Goal: Transaction & Acquisition: Purchase product/service

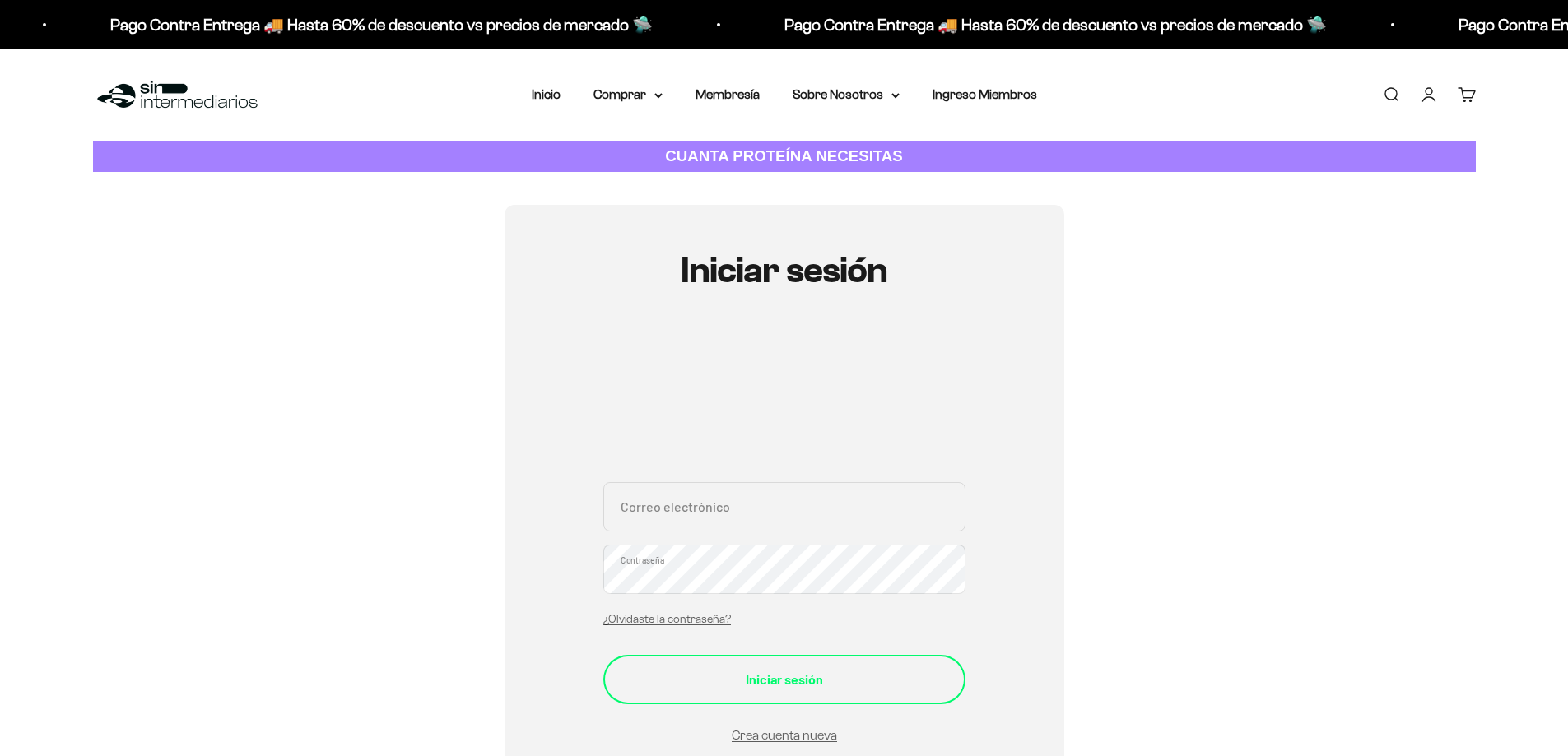
type input "[PERSON_NAME][EMAIL_ADDRESS][DOMAIN_NAME]"
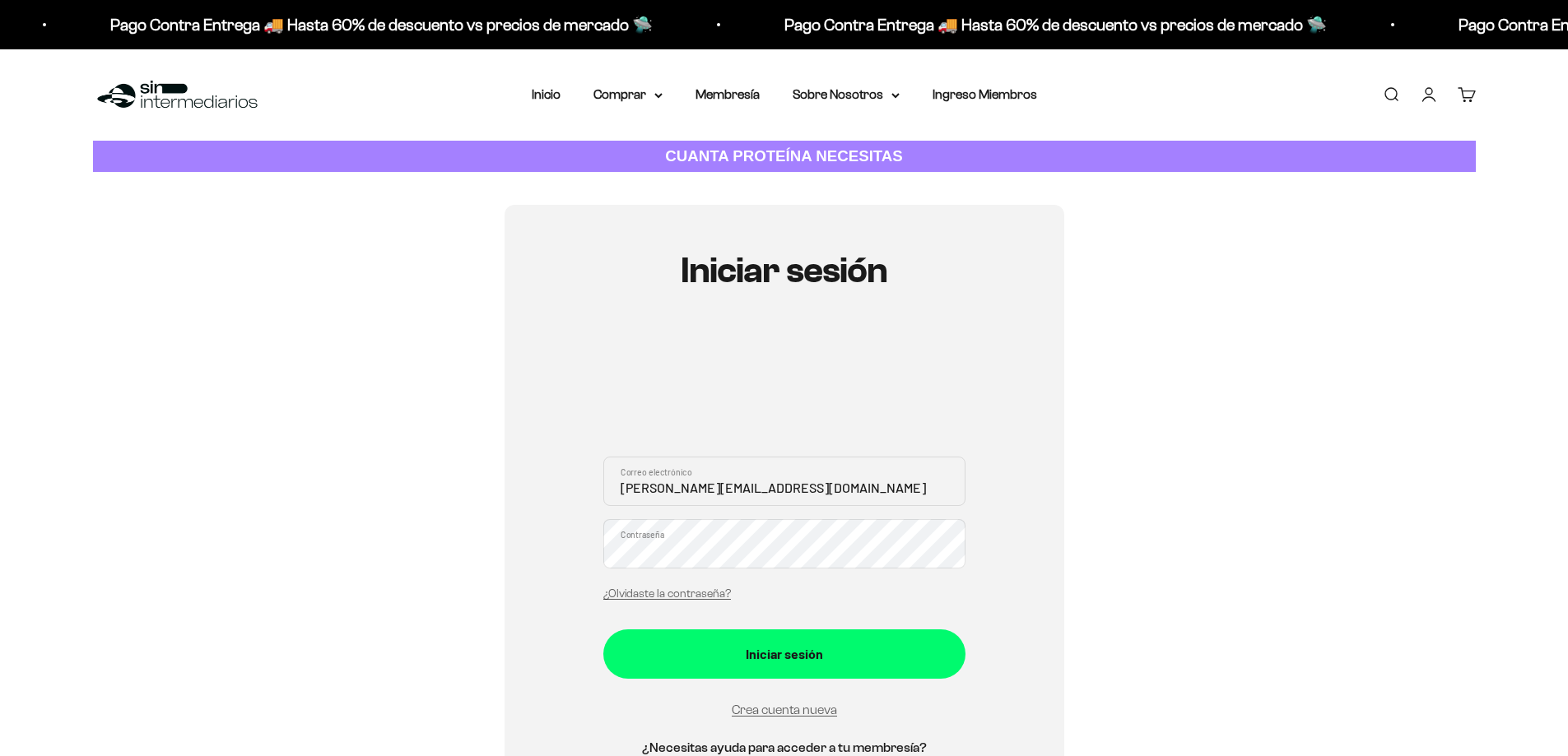
click at [897, 679] on form "angela.buritica080@gmail.com Correo electrónico Contraseña ¿Olvidaste la contra…" at bounding box center [785, 589] width 363 height 264
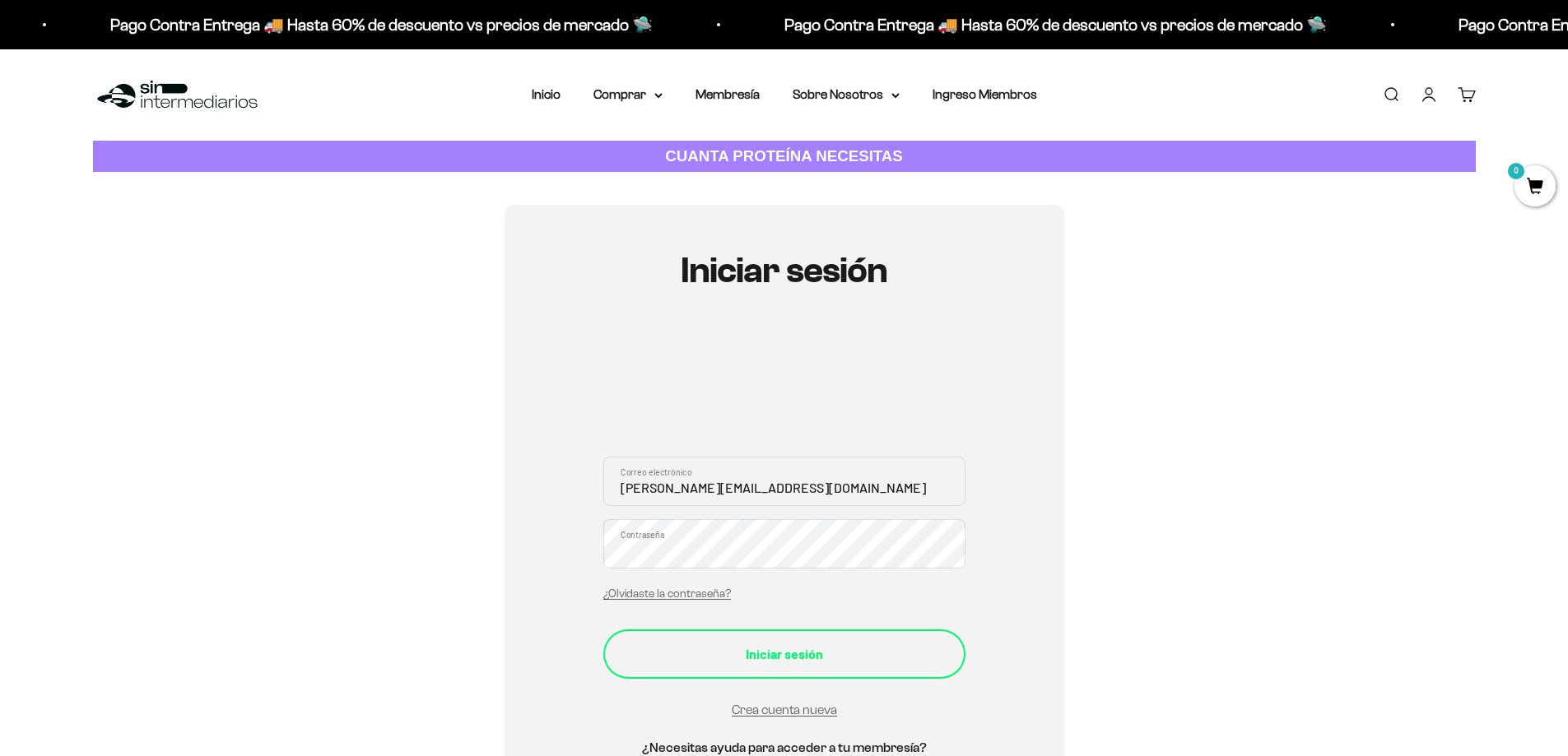
click at [837, 654] on div "Iniciar sesión" at bounding box center [785, 654] width 296 height 21
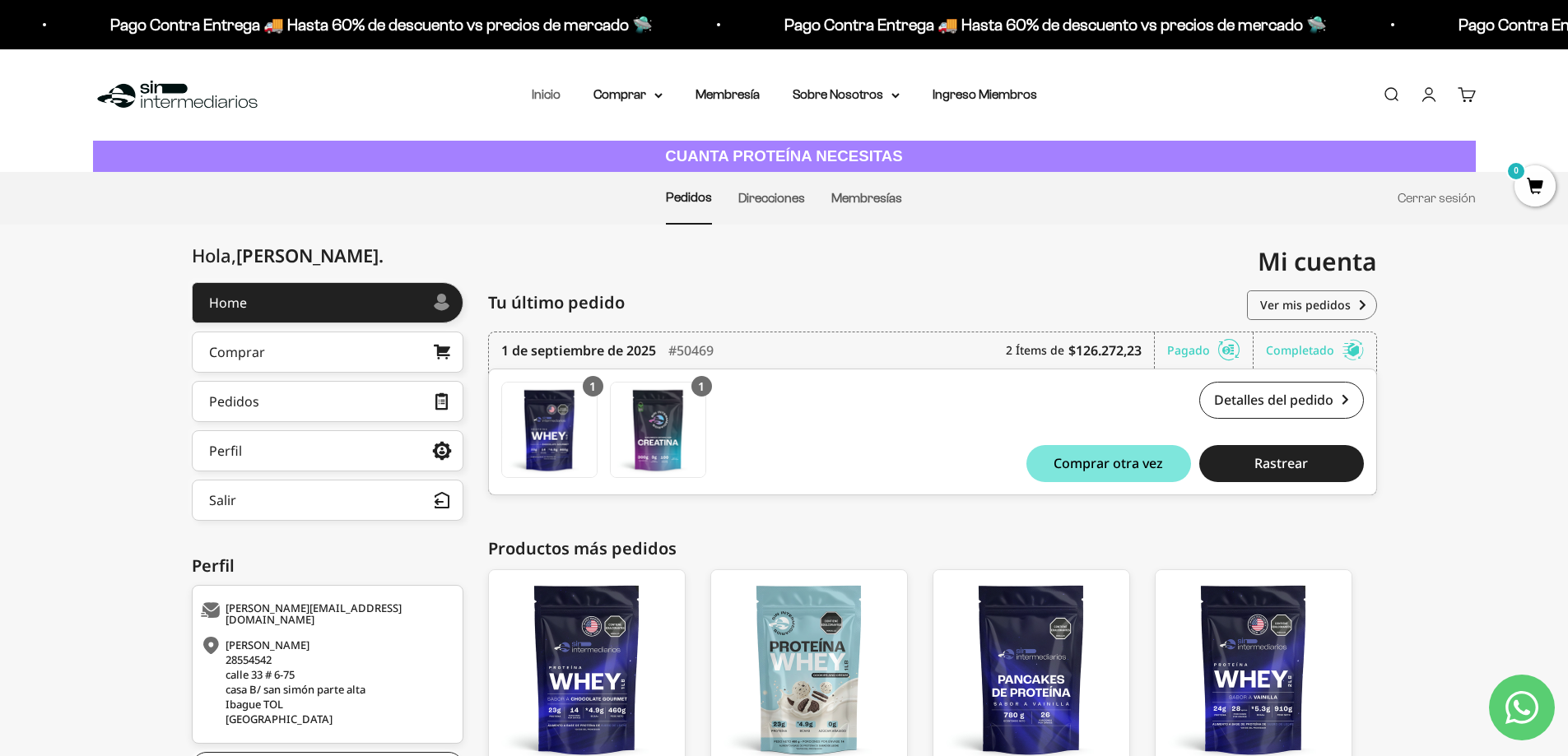
click at [547, 91] on link "Inicio" at bounding box center [546, 94] width 29 height 14
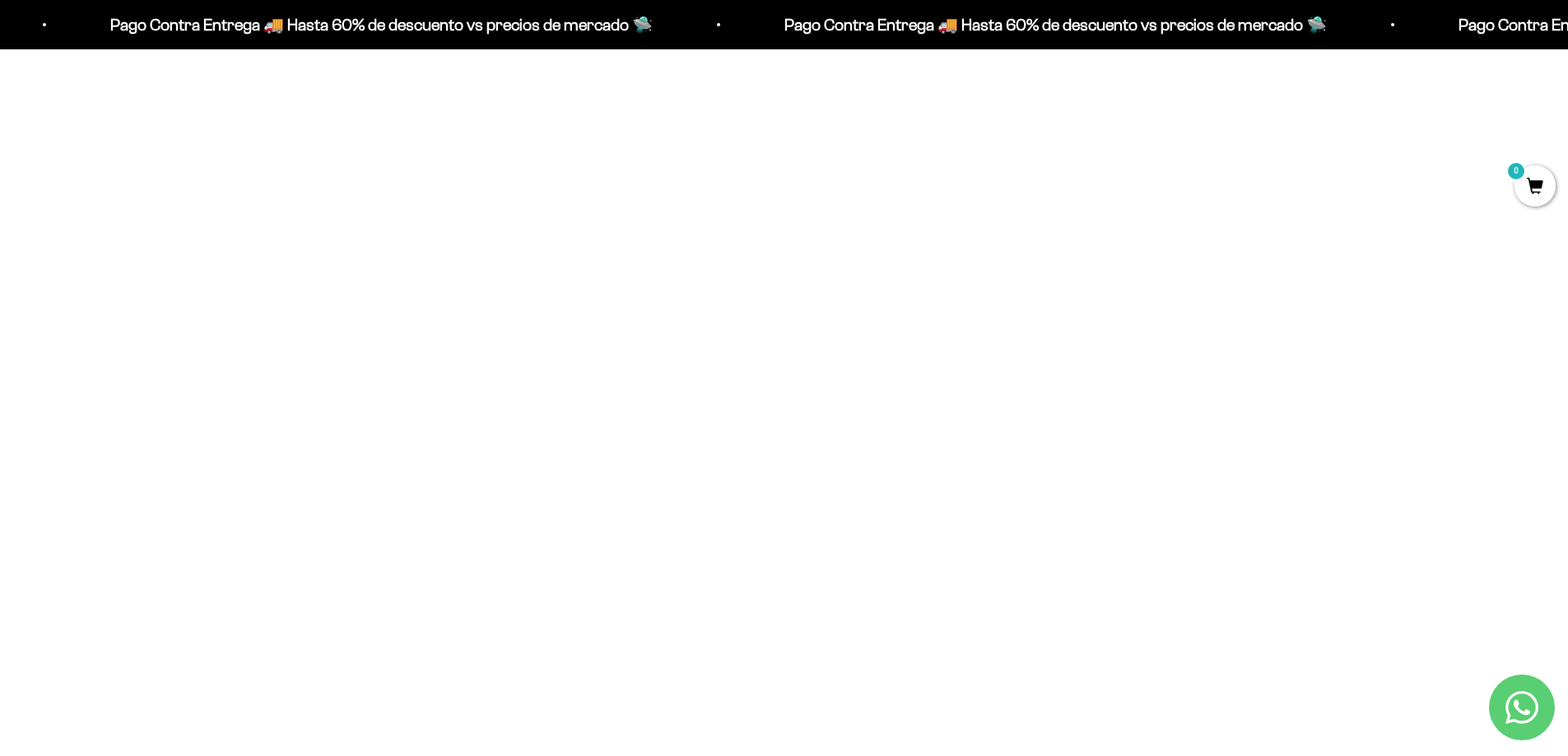
scroll to position [1399, 0]
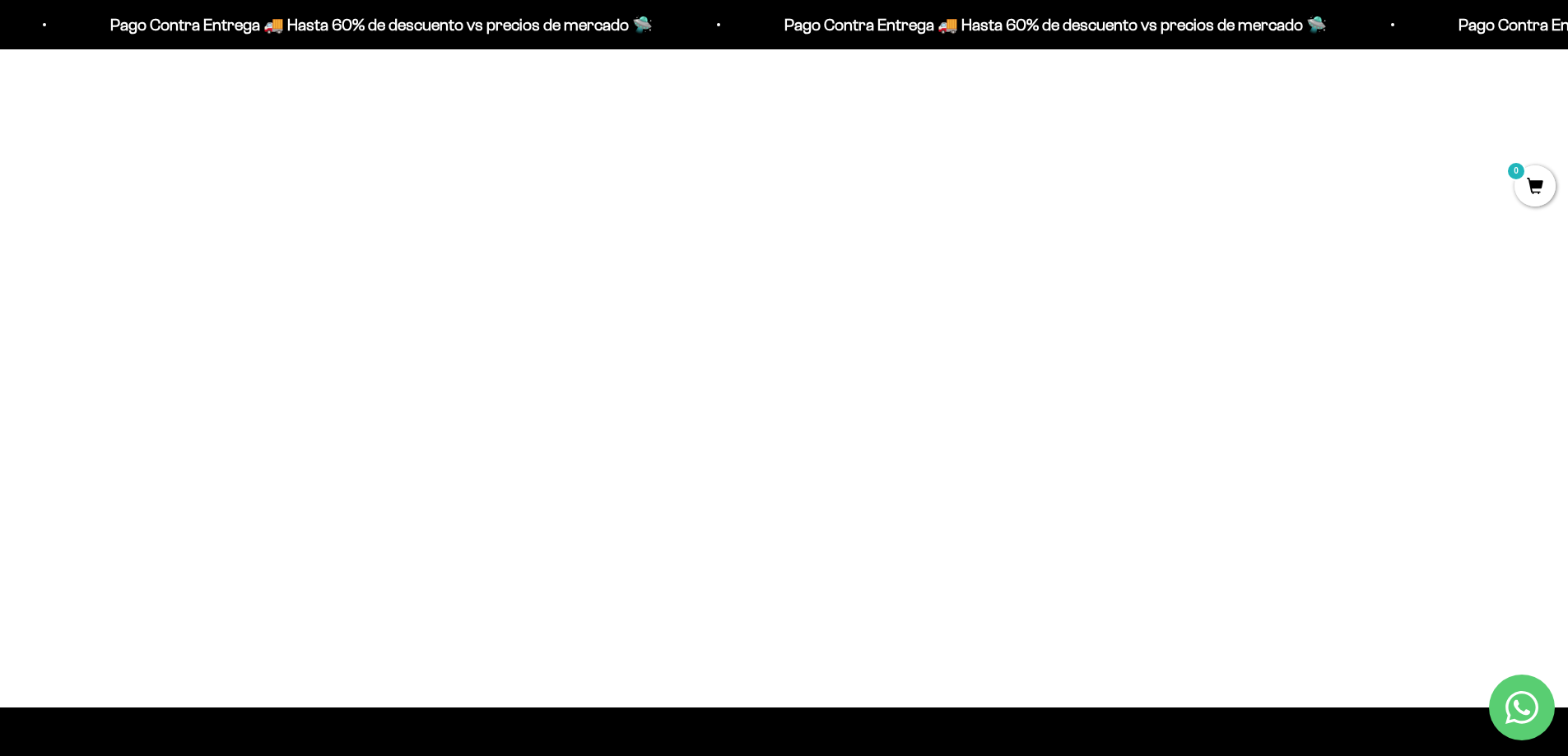
click at [988, 501] on span at bounding box center [989, 504] width 16 height 19
click at [935, 480] on li "300g" at bounding box center [786, 480] width 440 height 19
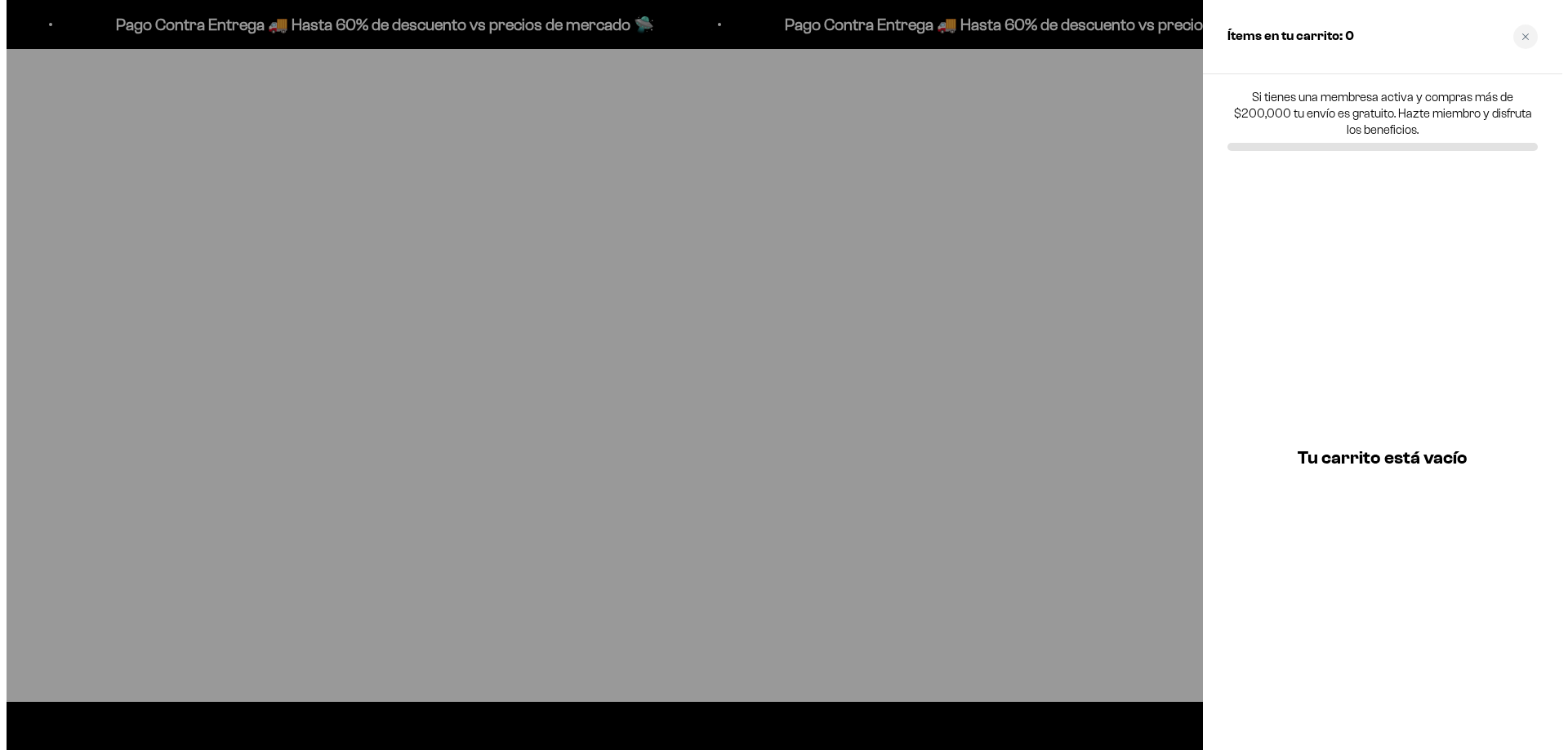
scroll to position [1391, 0]
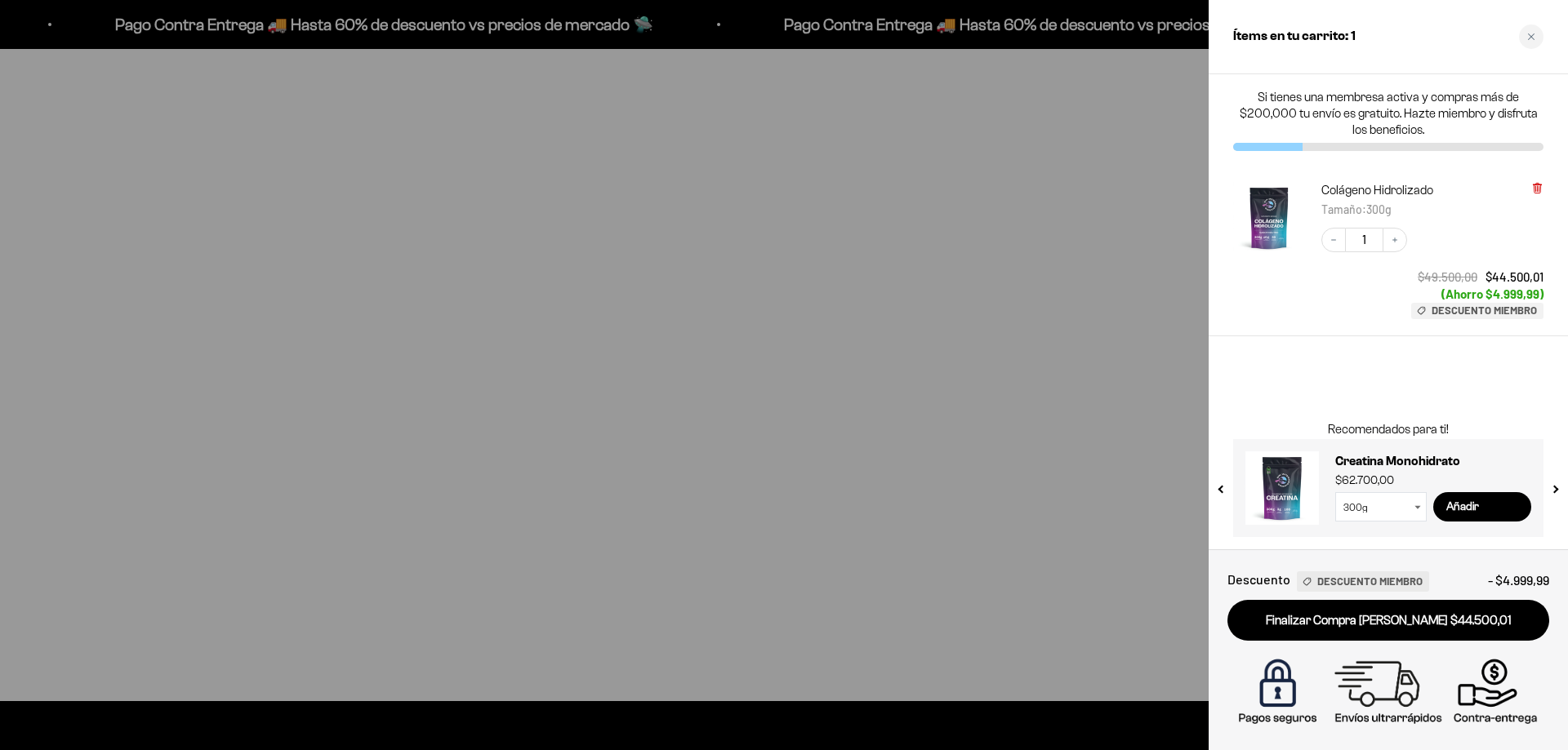
click at [1537, 187] on icon at bounding box center [1536, 188] width 6 height 8
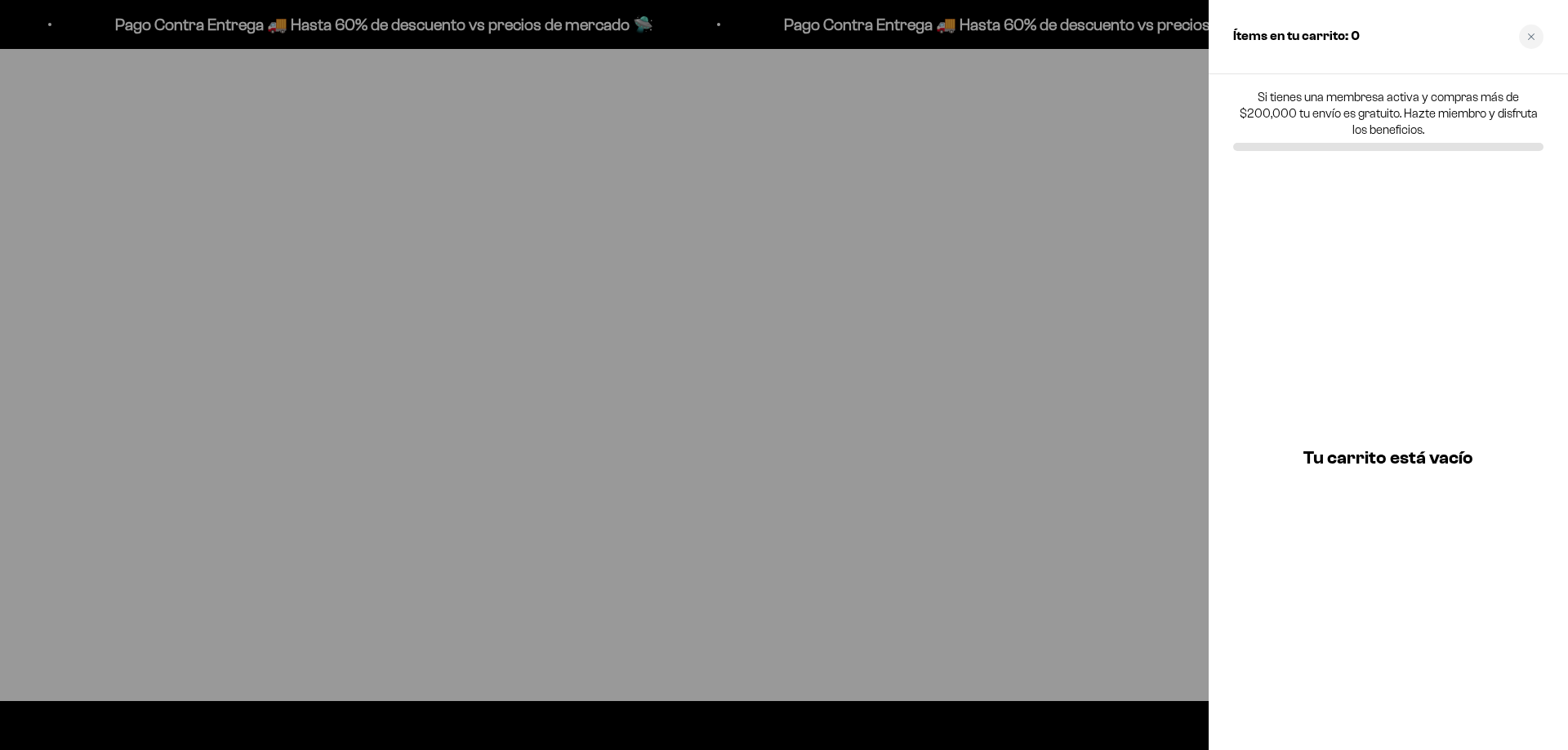
click at [1044, 356] on div at bounding box center [784, 375] width 1568 height 750
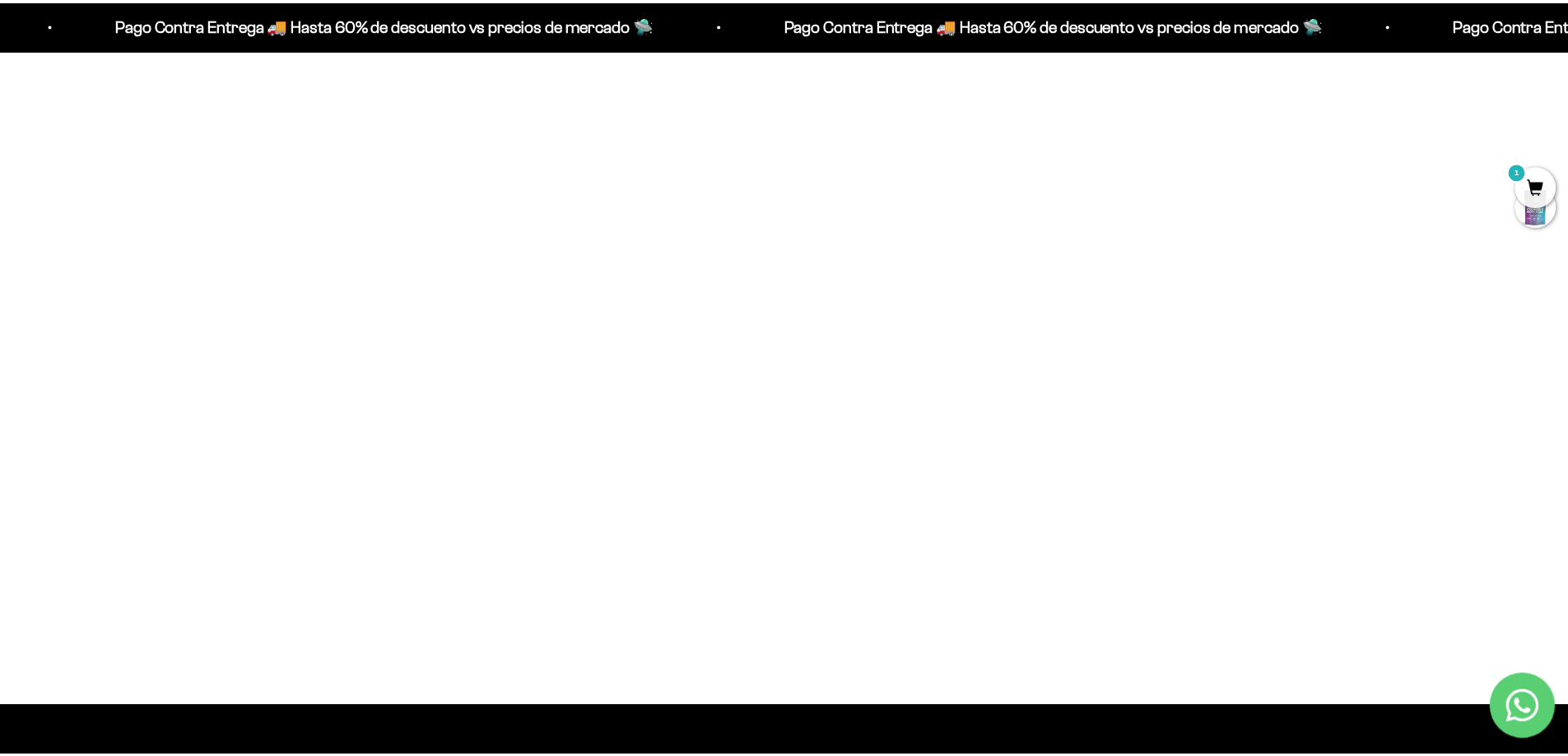
scroll to position [1399, 0]
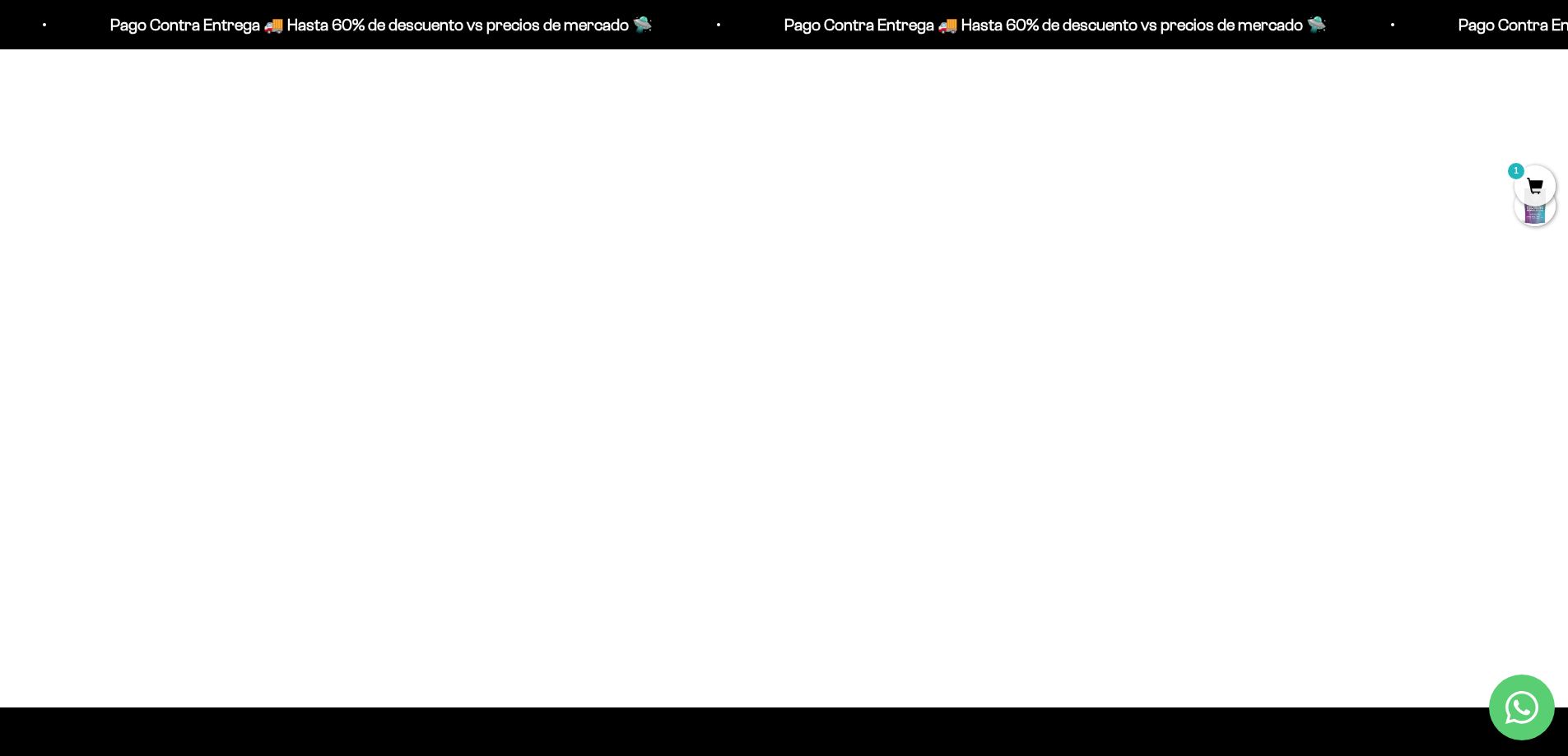
click at [989, 503] on span at bounding box center [989, 504] width 16 height 19
click at [898, 464] on li "100g" at bounding box center [786, 460] width 440 height 19
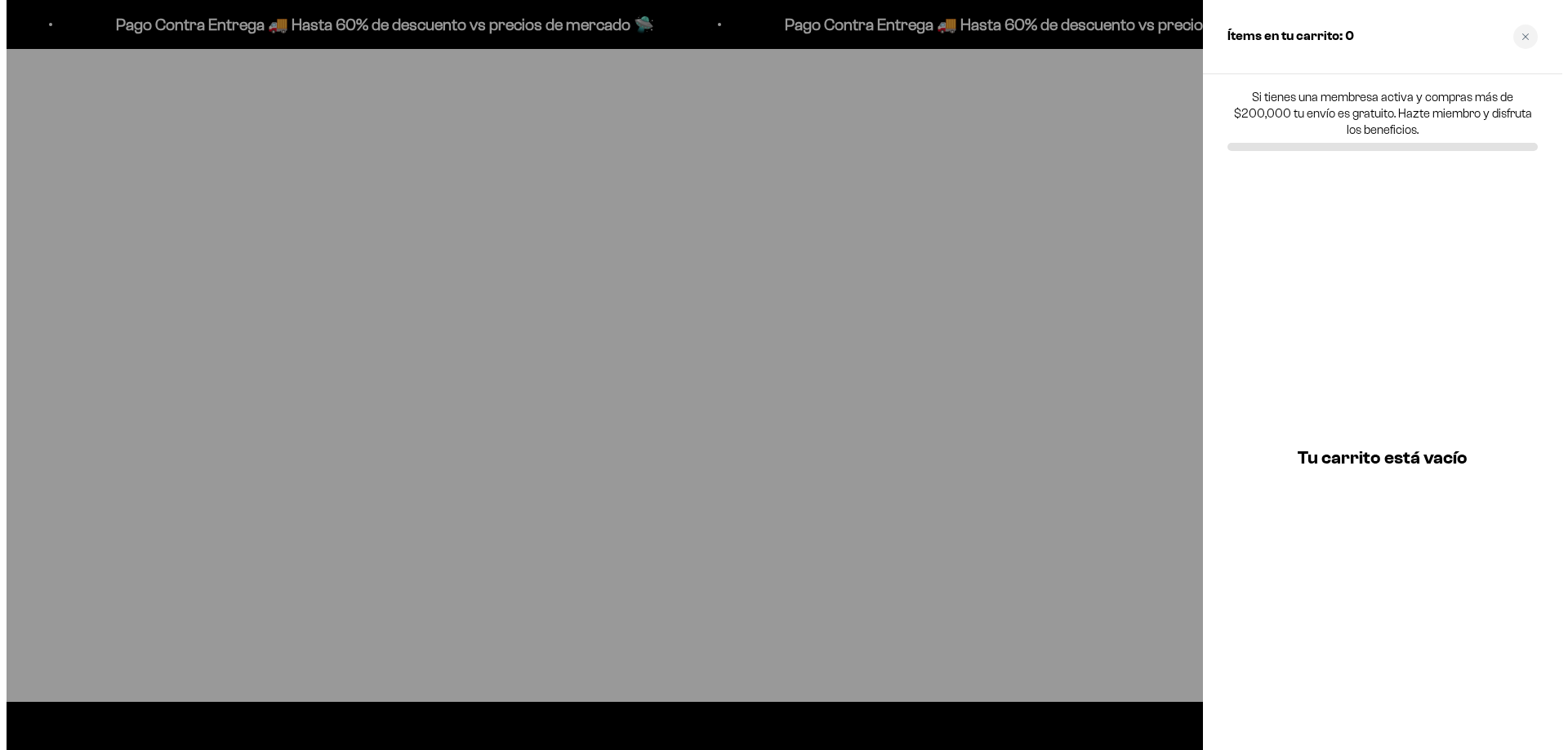
scroll to position [1391, 0]
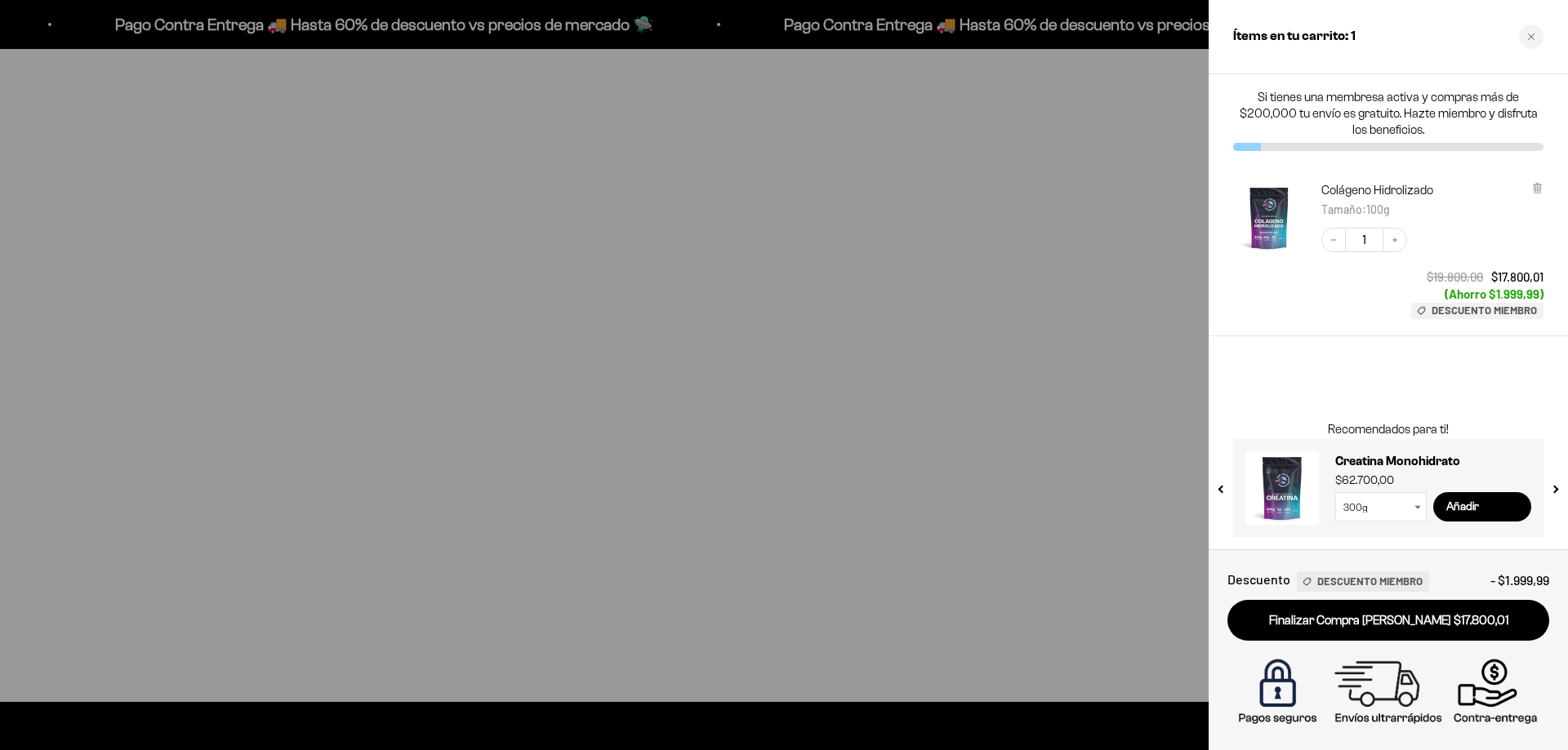
click at [1041, 214] on div at bounding box center [784, 375] width 1568 height 750
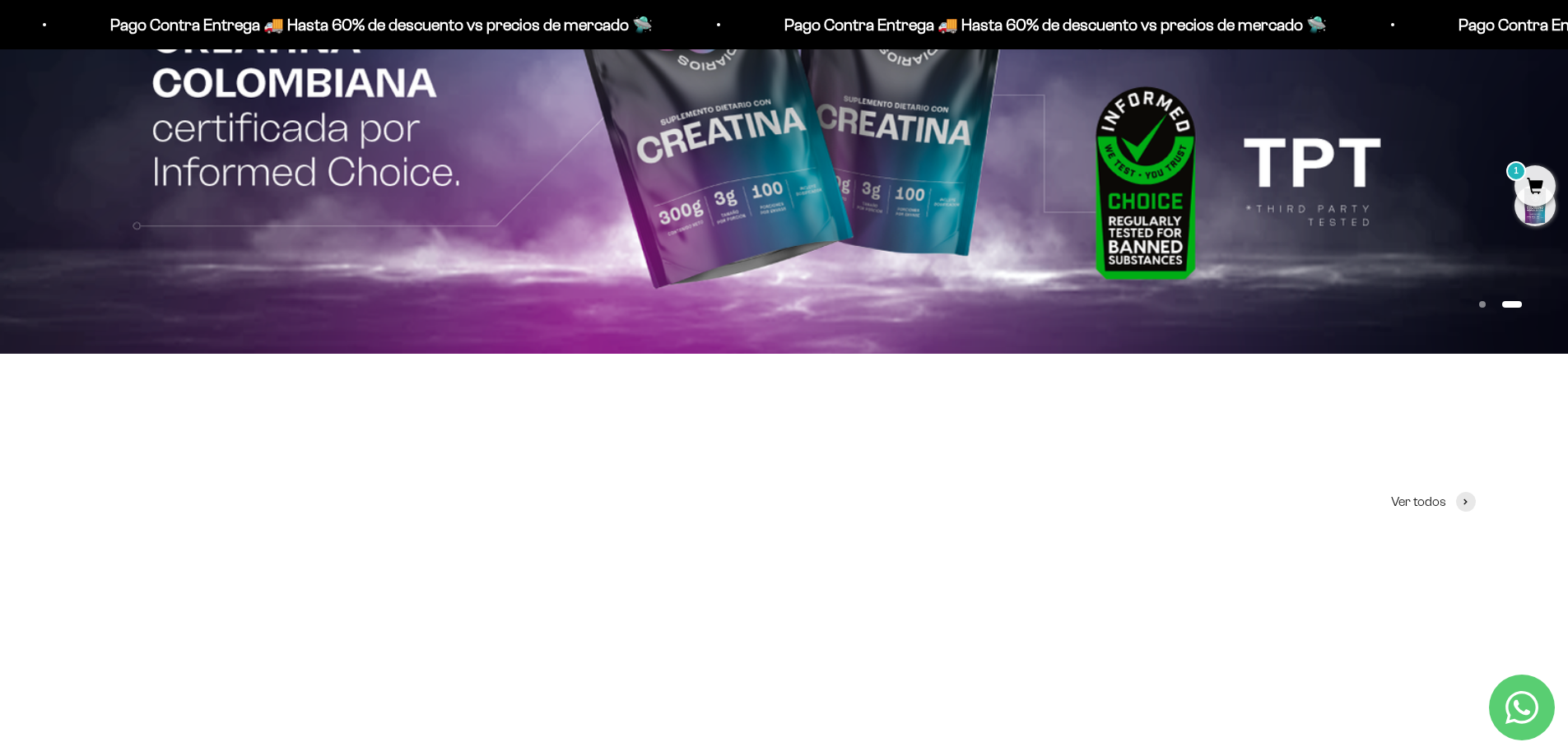
scroll to position [0, 0]
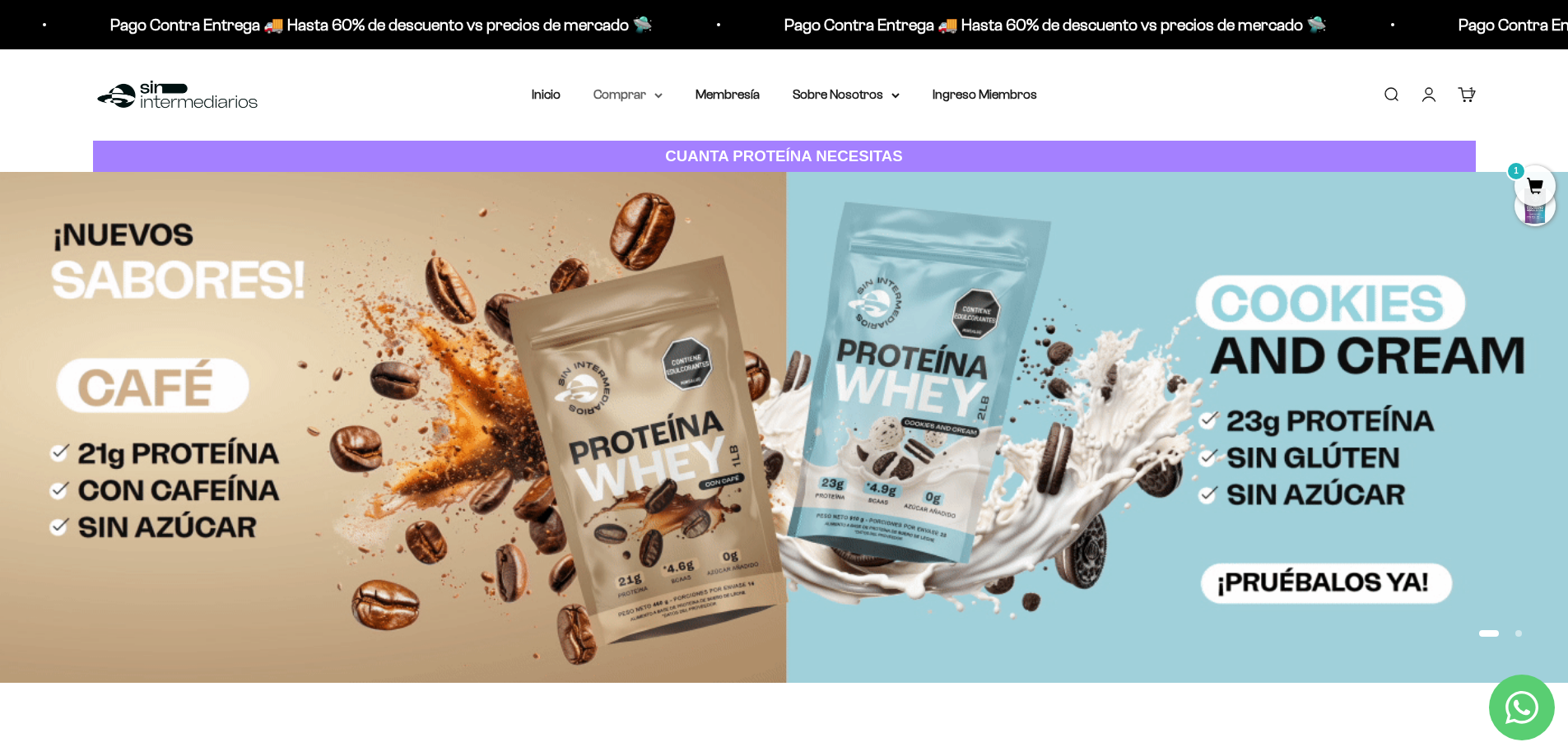
click at [661, 97] on icon at bounding box center [658, 96] width 8 height 6
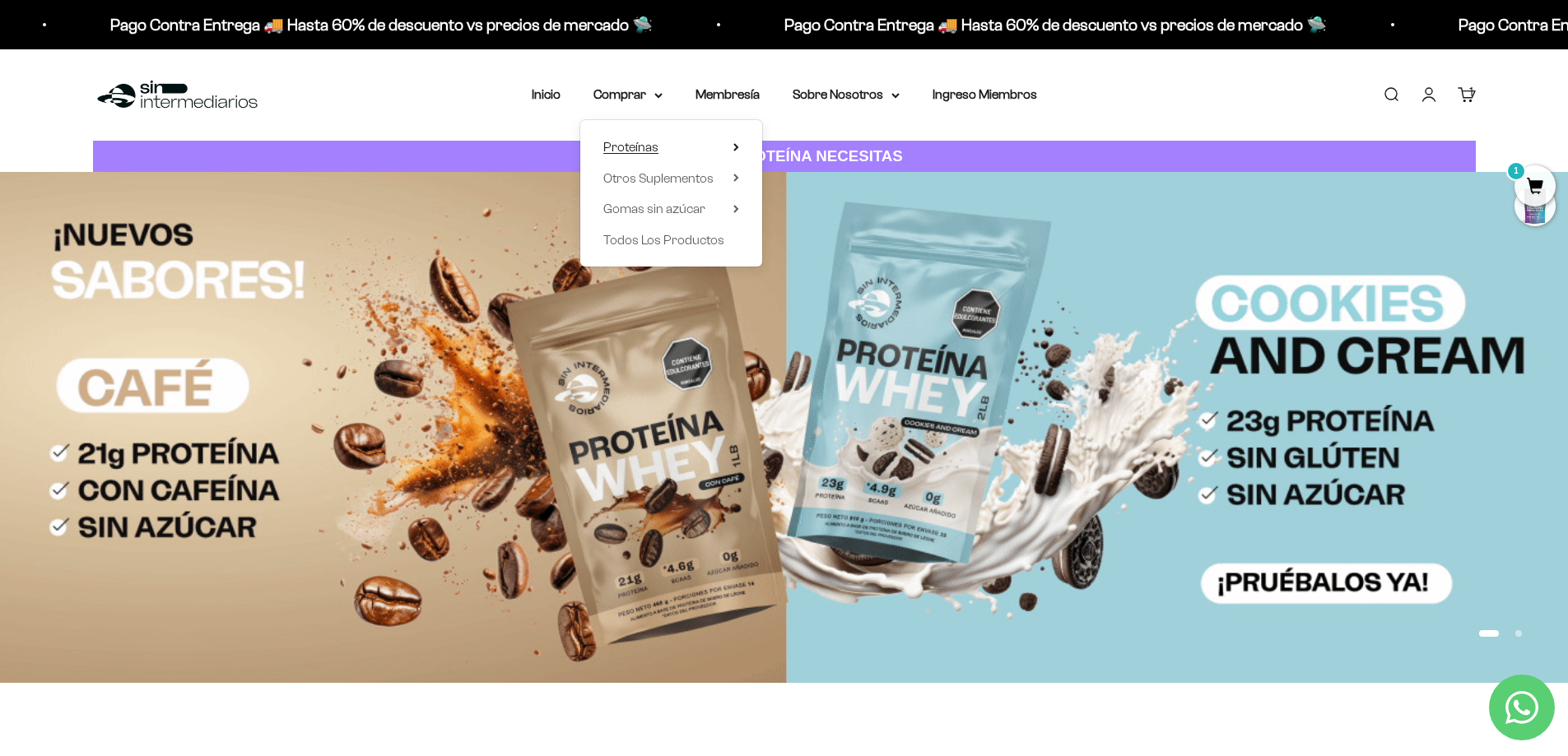
click at [629, 146] on span "Proteínas" at bounding box center [631, 146] width 55 height 14
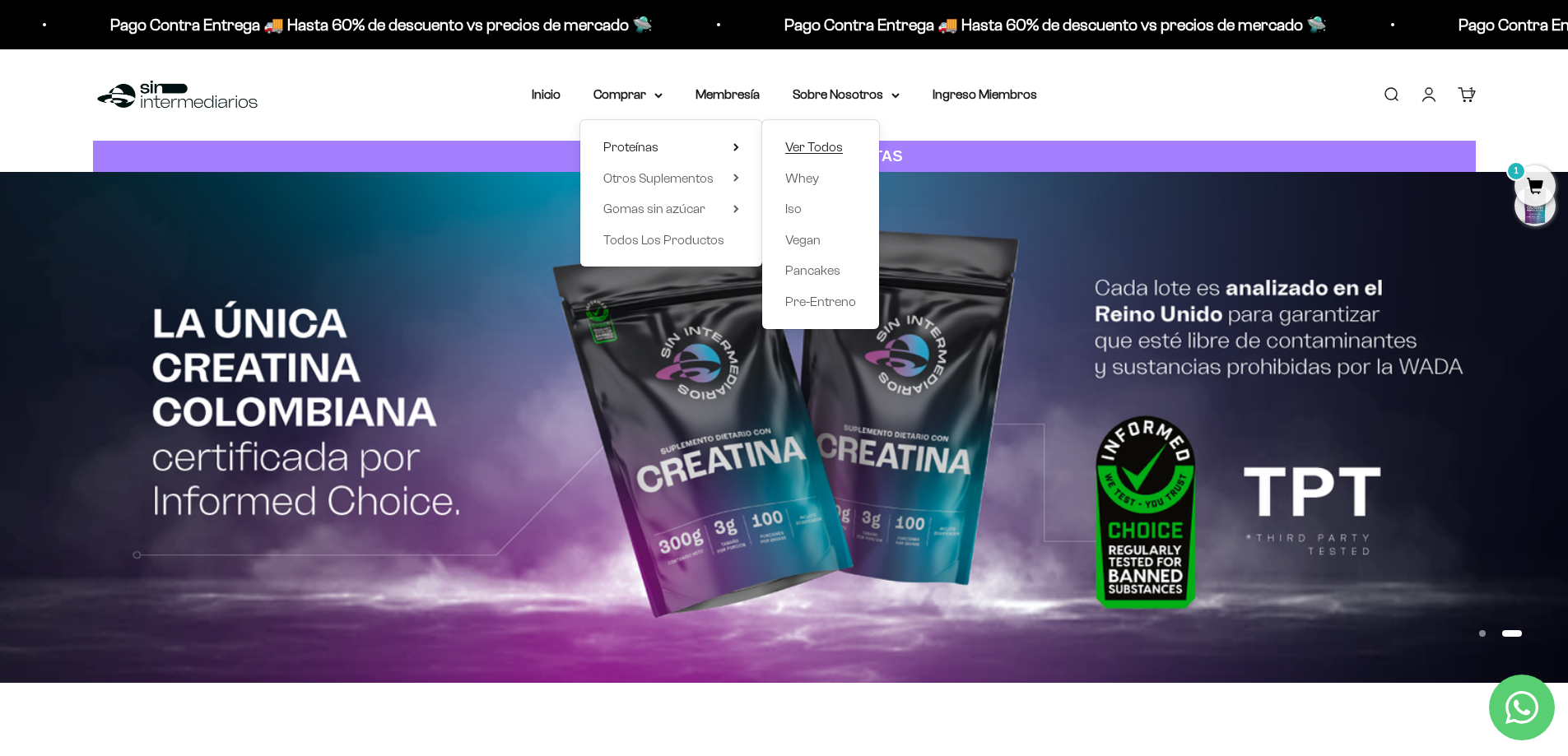
click at [812, 144] on span "Ver Todos" at bounding box center [814, 146] width 58 height 14
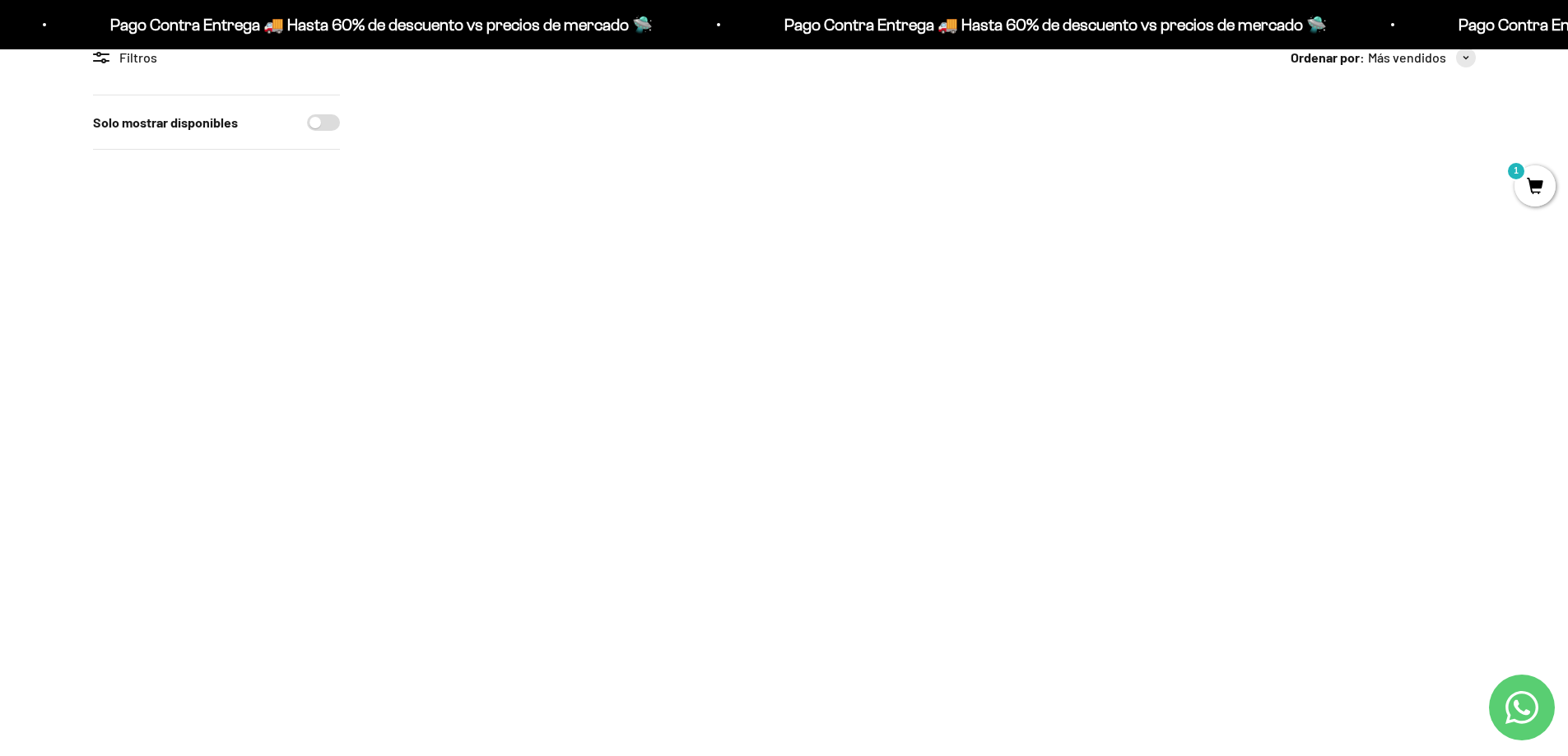
scroll to position [411, 0]
click at [1102, 426] on link "Proteína Aislada ISO - Café" at bounding box center [1150, 430] width 148 height 14
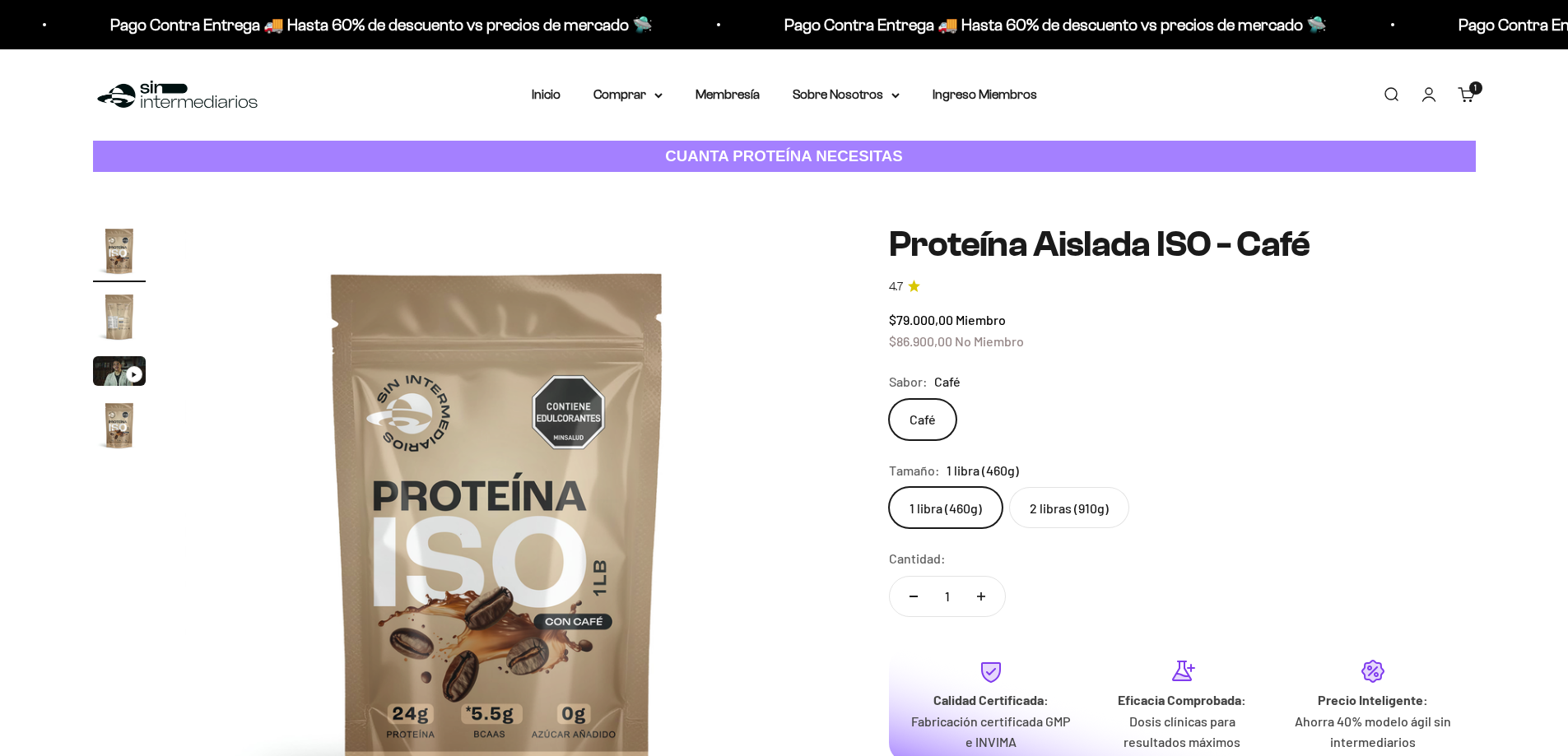
scroll to position [165, 0]
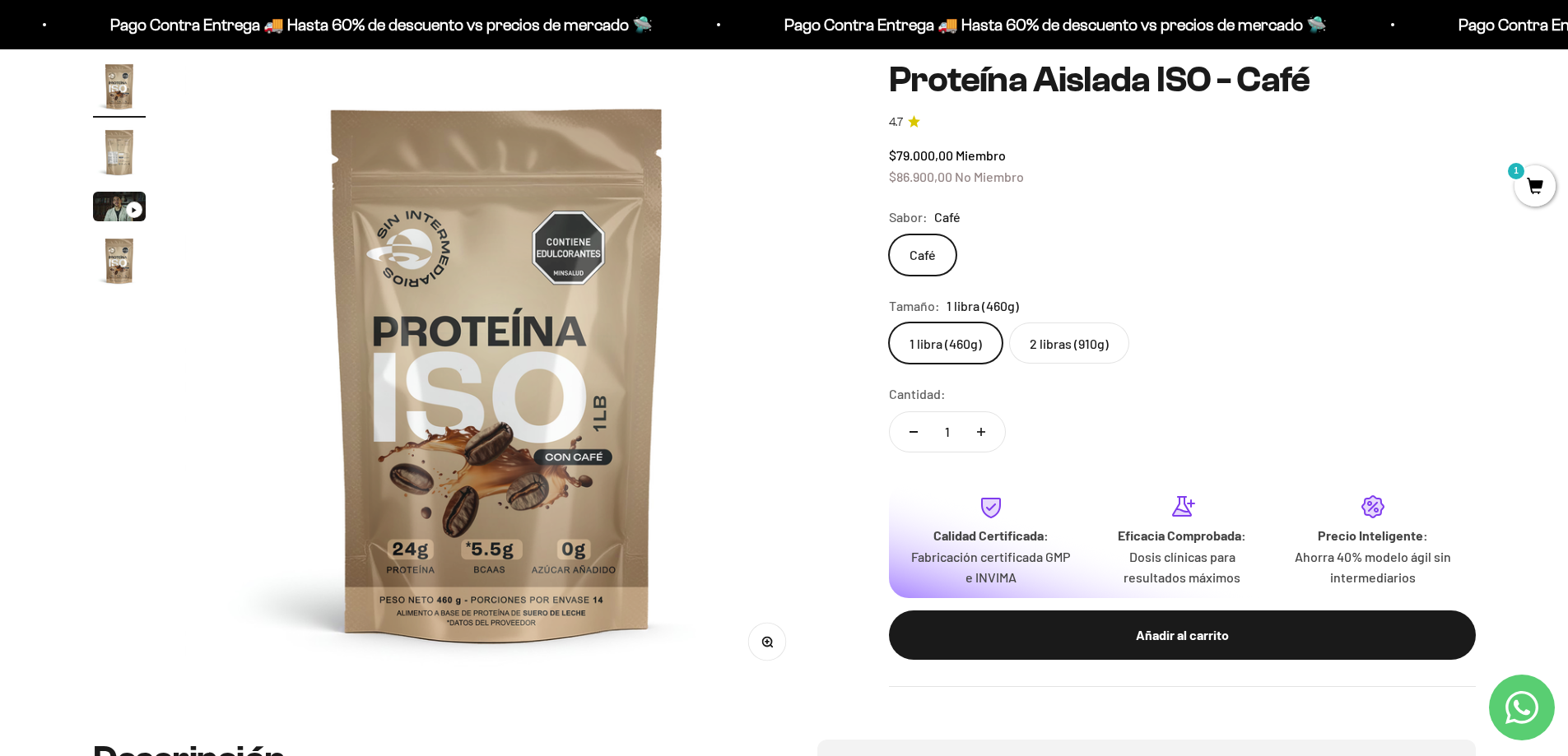
click at [1061, 346] on label "2 libras (910g)" at bounding box center [1069, 343] width 121 height 41
click at [889, 323] on input "2 libras (910g)" at bounding box center [888, 322] width 1 height 1
click at [954, 330] on label "1 libra (460g)" at bounding box center [945, 343] width 113 height 41
click at [889, 323] on input "1 libra (460g)" at bounding box center [888, 322] width 1 height 1
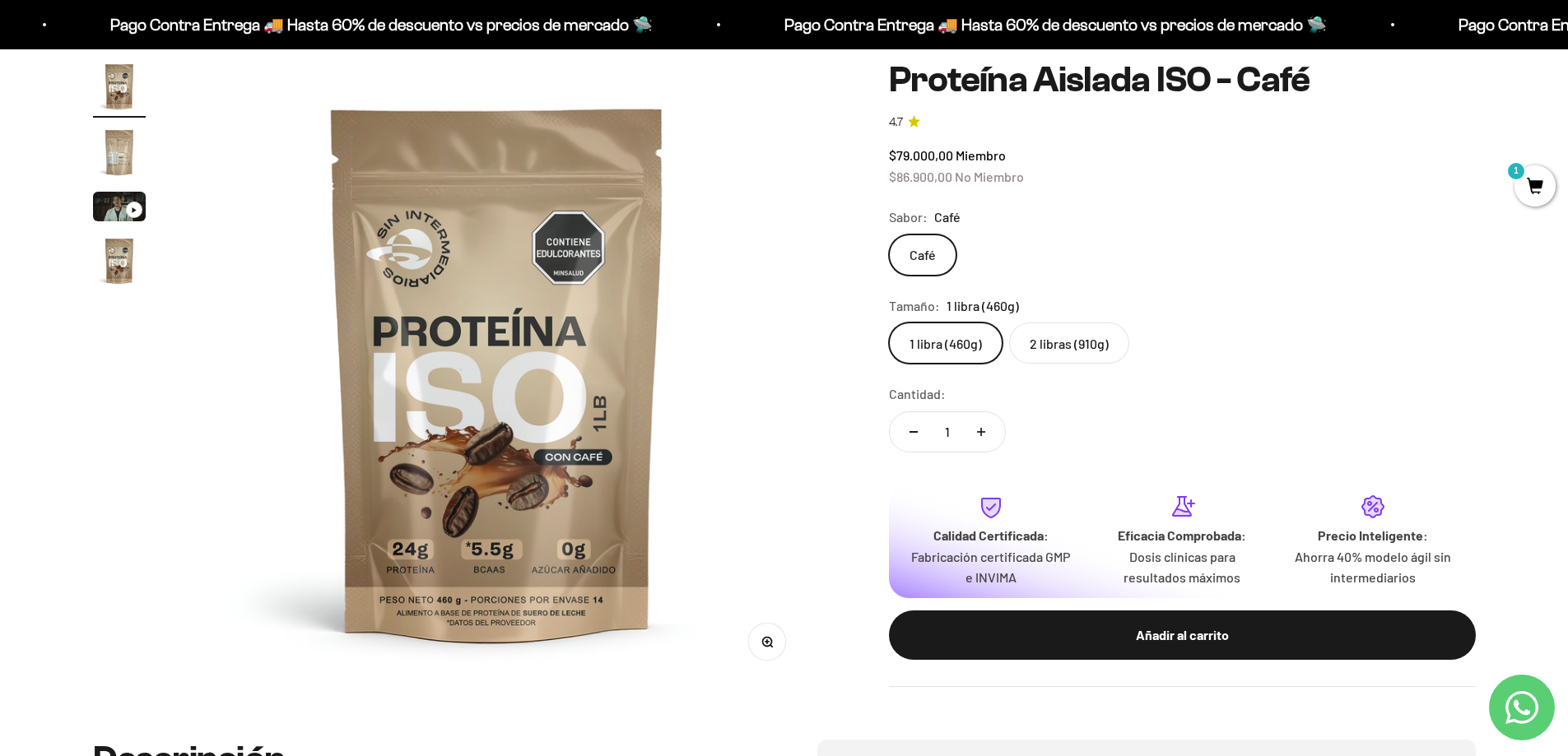
scroll to position [576, 0]
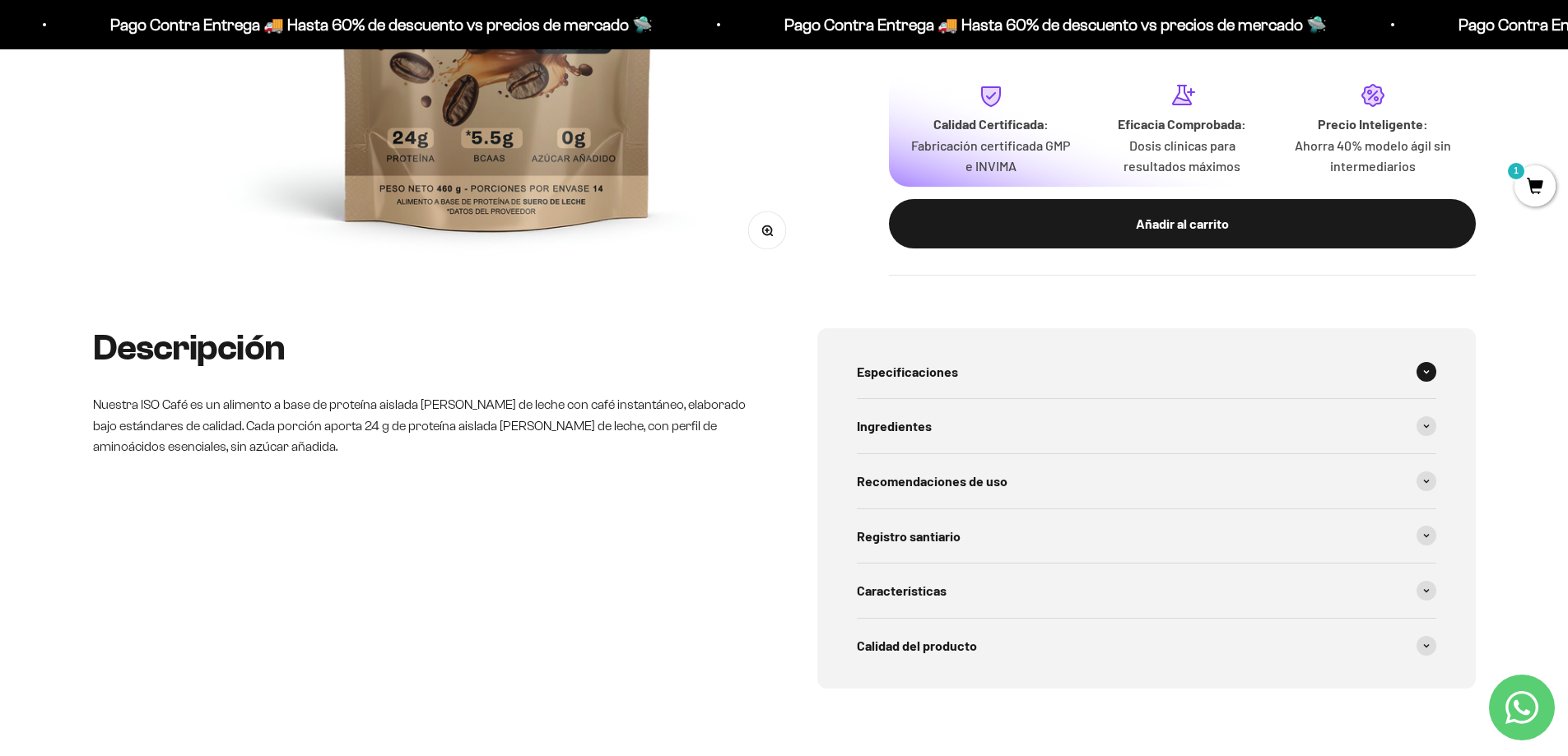
click at [912, 371] on span "Especificaciones" at bounding box center [907, 372] width 101 height 21
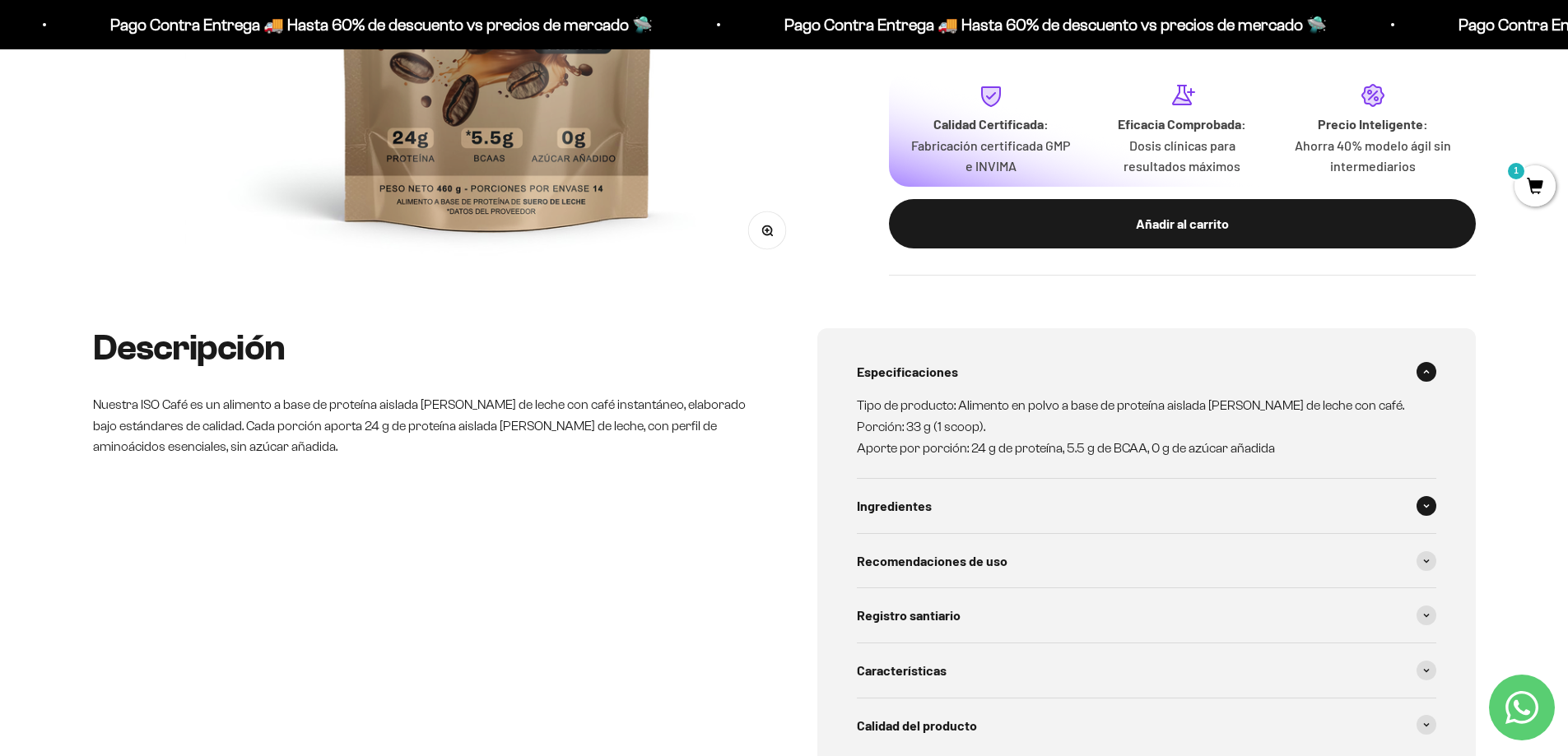
click at [917, 504] on span "Ingredientes" at bounding box center [894, 506] width 75 height 21
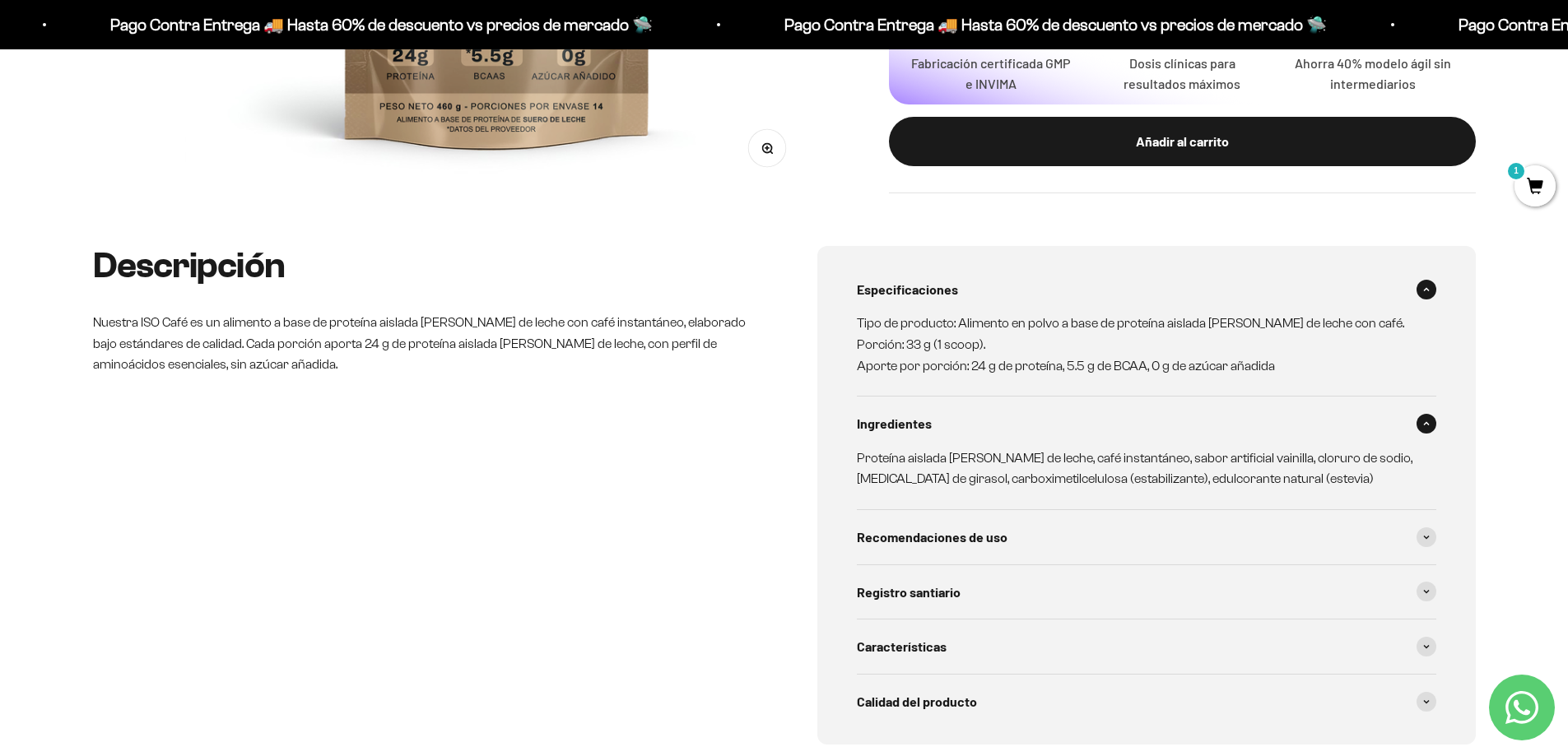
scroll to position [740, 0]
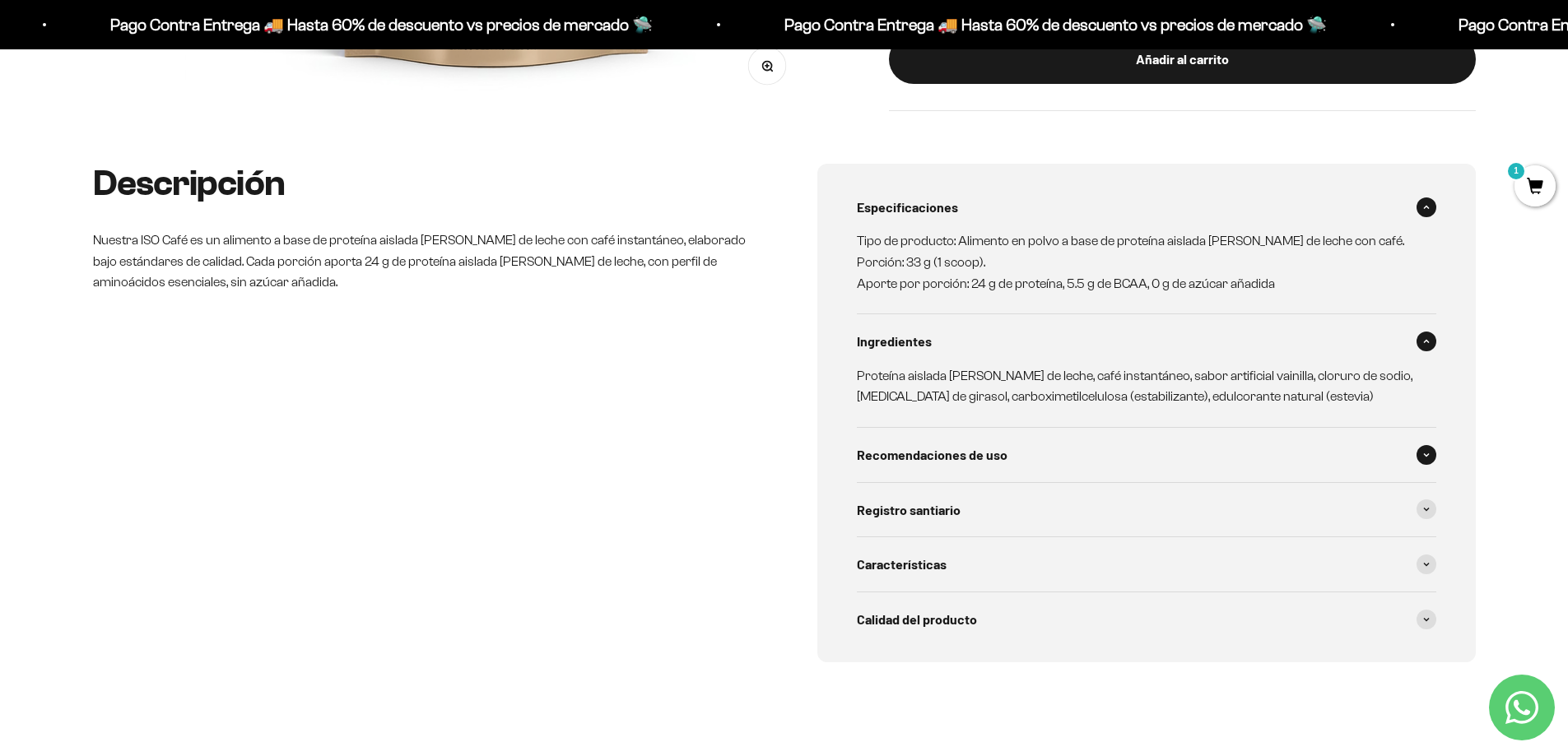
click at [936, 458] on span "Recomendaciones de uso" at bounding box center [932, 454] width 151 height 21
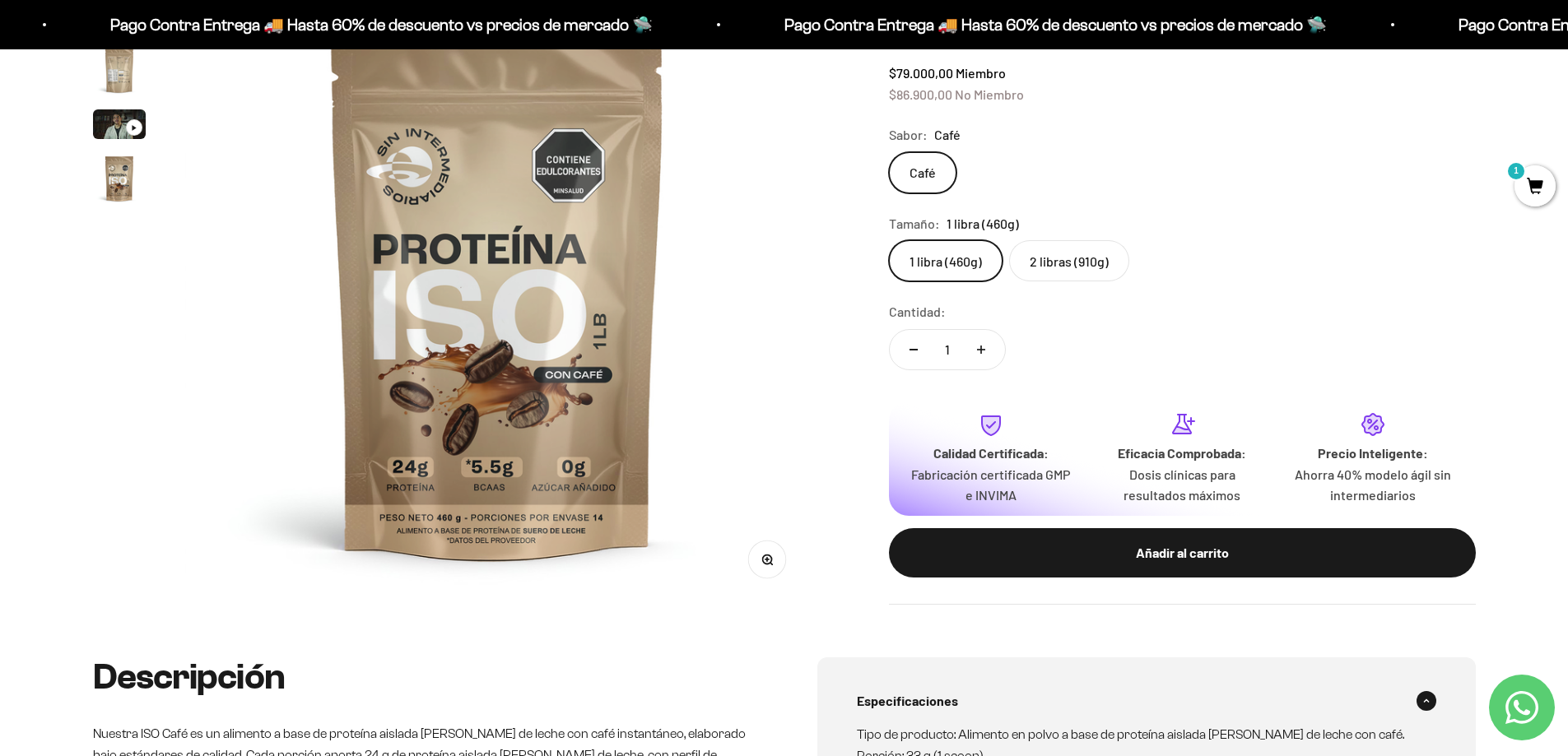
scroll to position [0, 0]
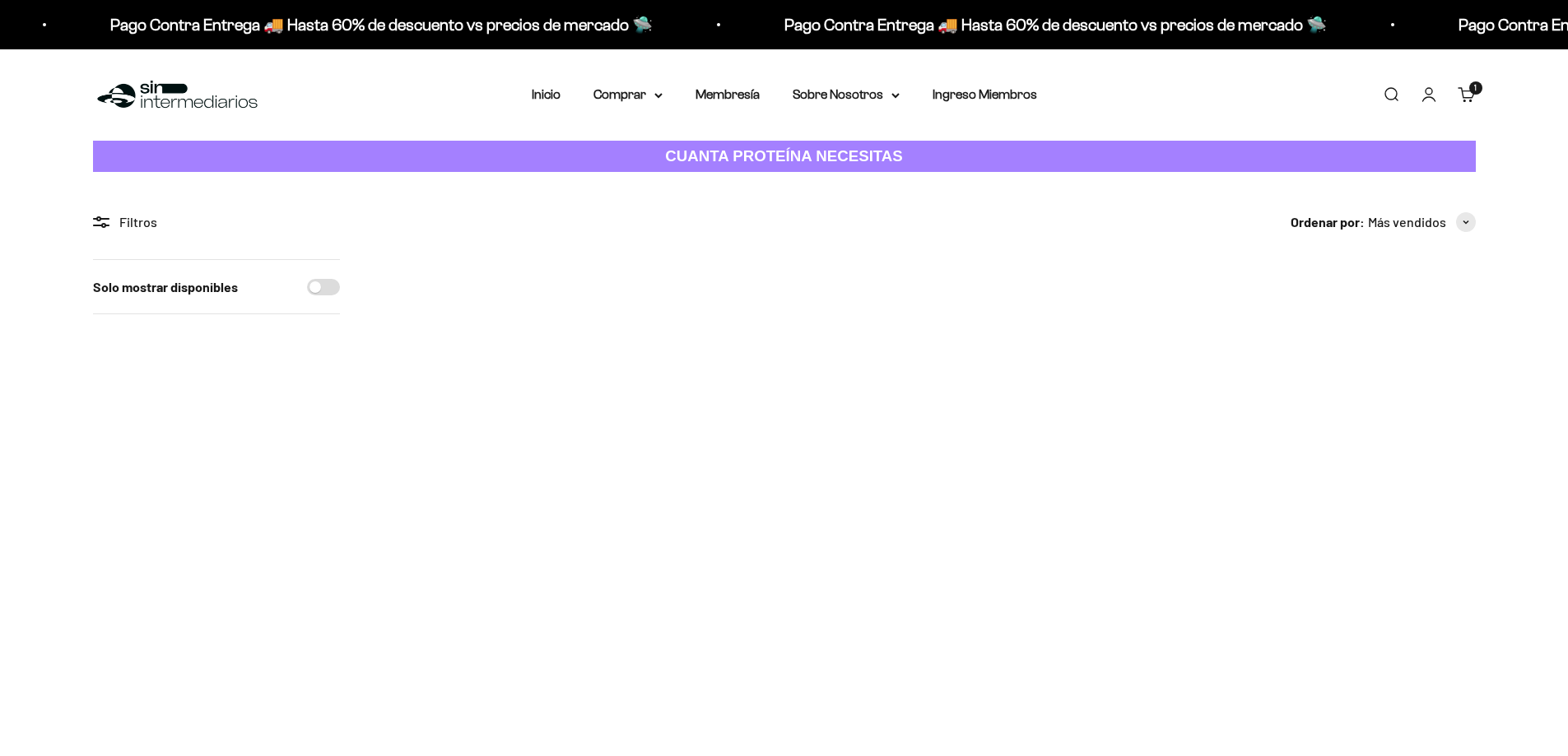
click at [720, 587] on img at bounding box center [704, 688] width 203 height 203
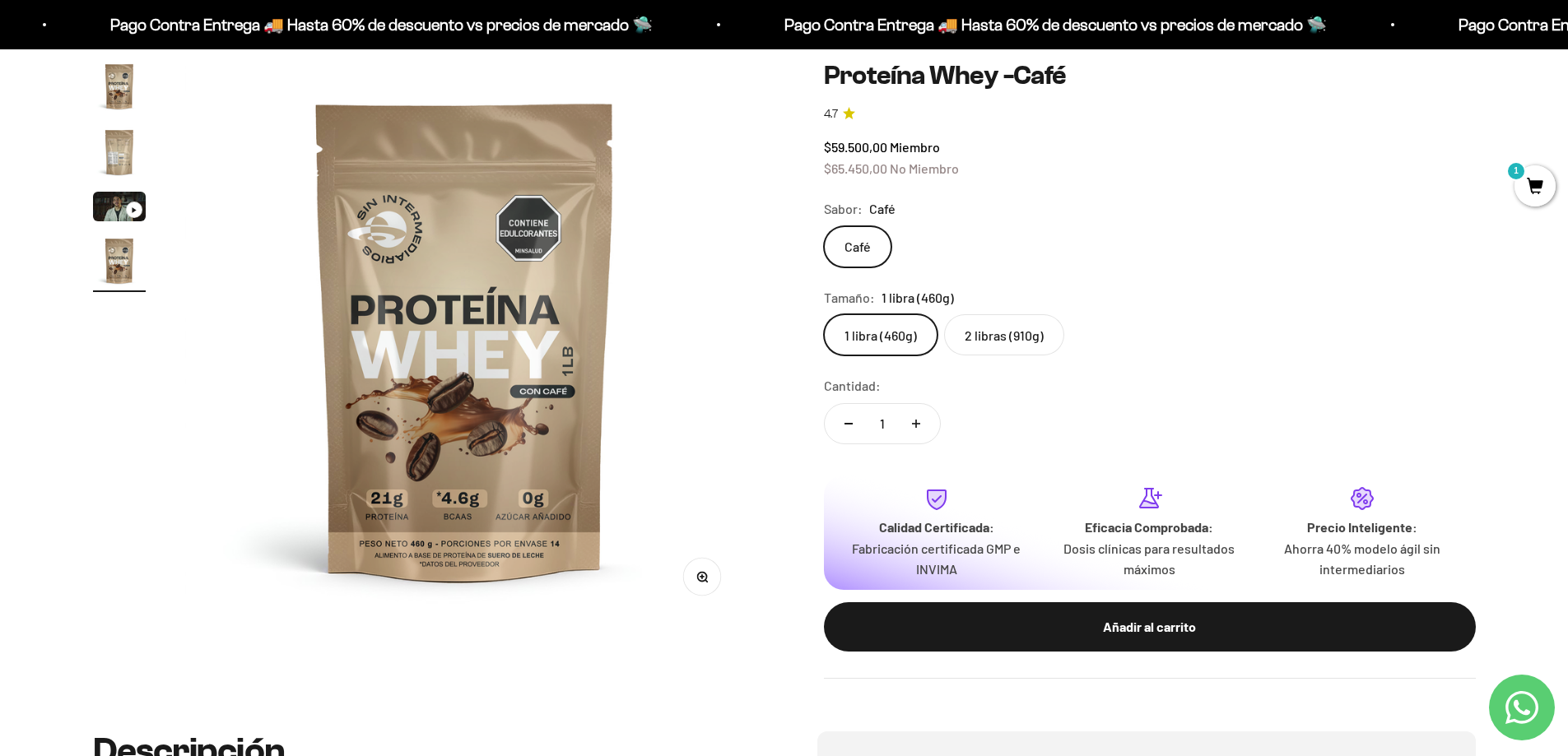
scroll to position [329, 0]
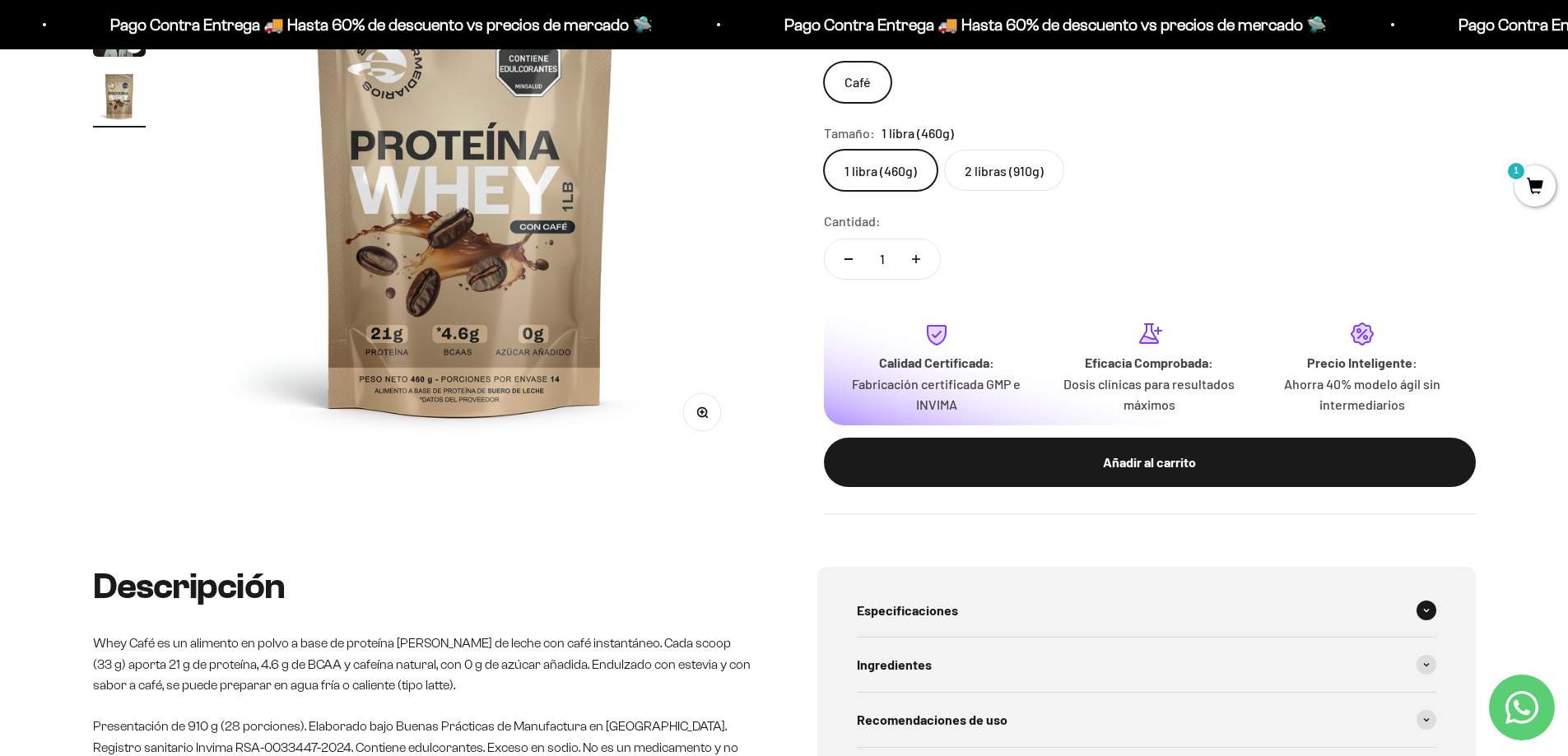
click at [940, 610] on span "Especificaciones" at bounding box center [907, 610] width 101 height 21
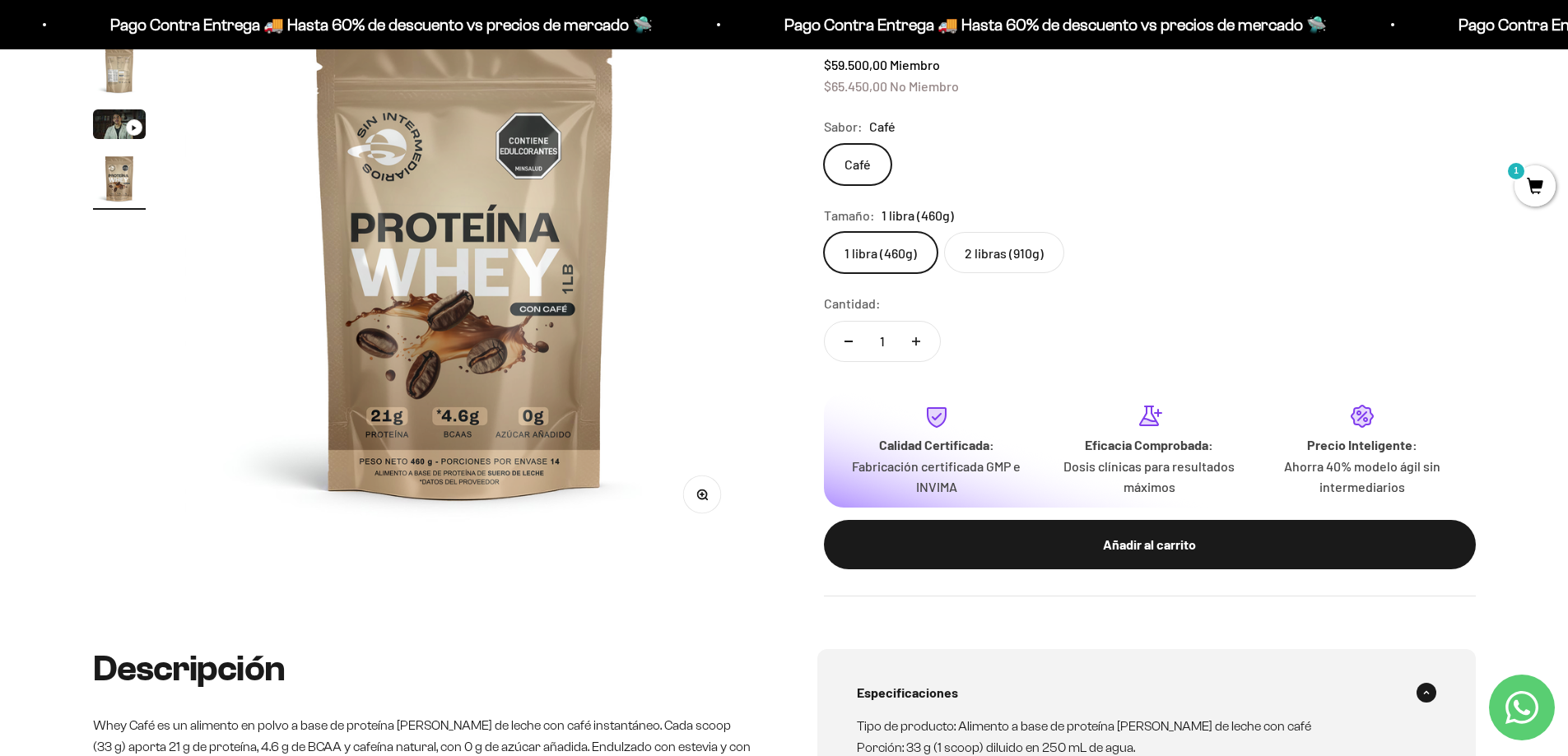
scroll to position [0, 0]
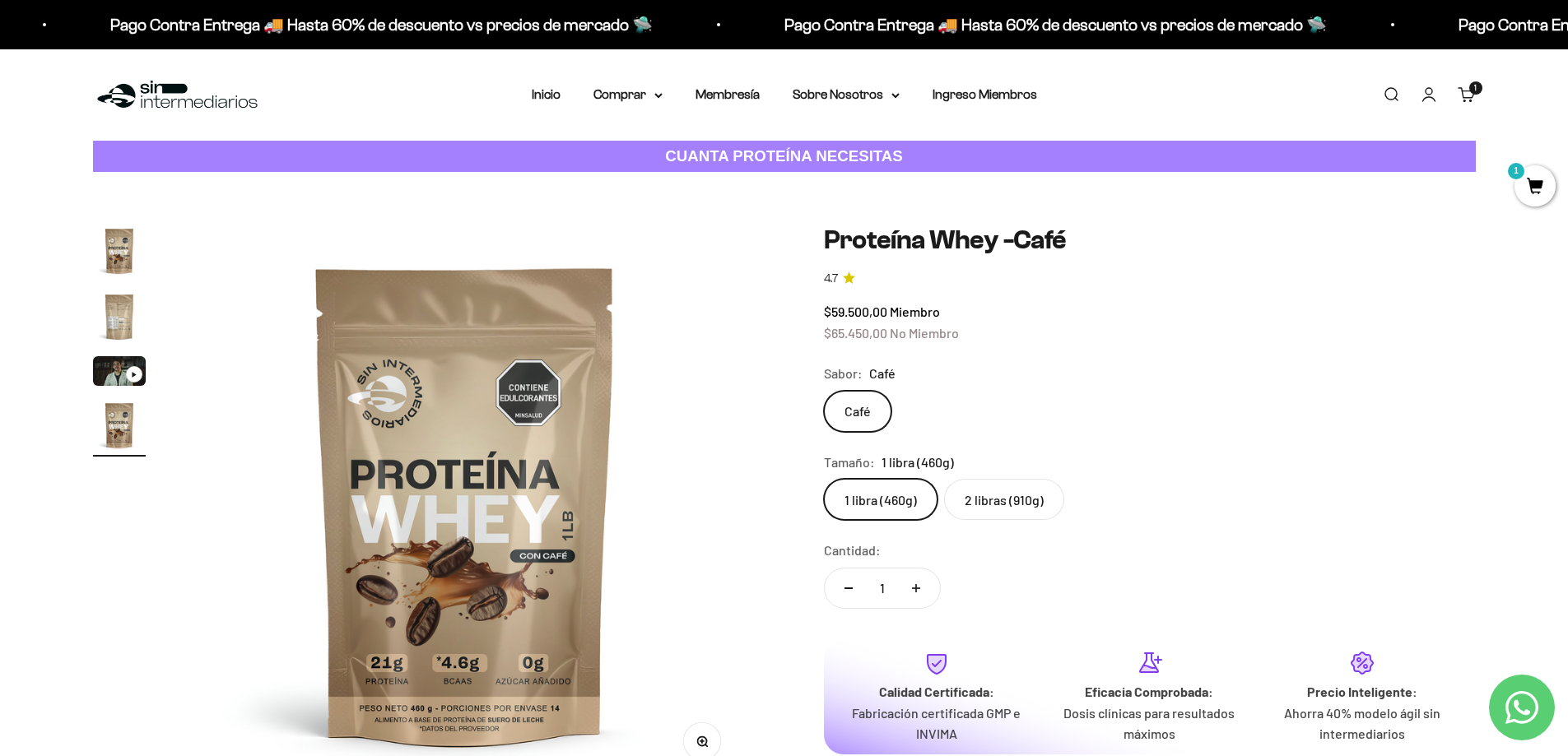
click at [1000, 501] on label "2 libras (910g)" at bounding box center [1004, 499] width 121 height 41
click at [824, 479] on input "2 libras (910g)" at bounding box center [824, 478] width 1 height 1
click at [894, 501] on label "1 libra (460g)" at bounding box center [881, 499] width 113 height 41
click at [824, 479] on input "1 libra (460g)" at bounding box center [824, 478] width 1 height 1
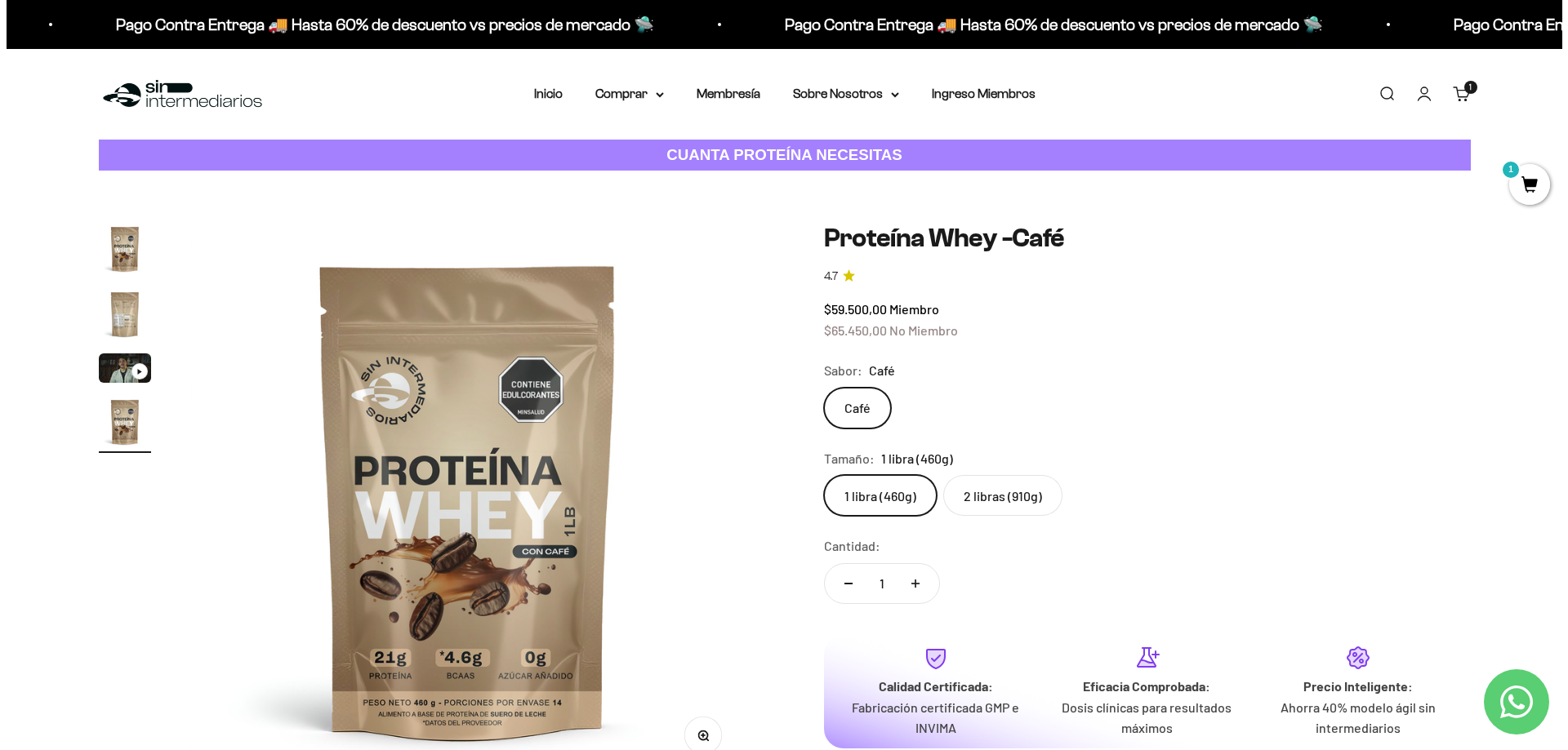
scroll to position [245, 0]
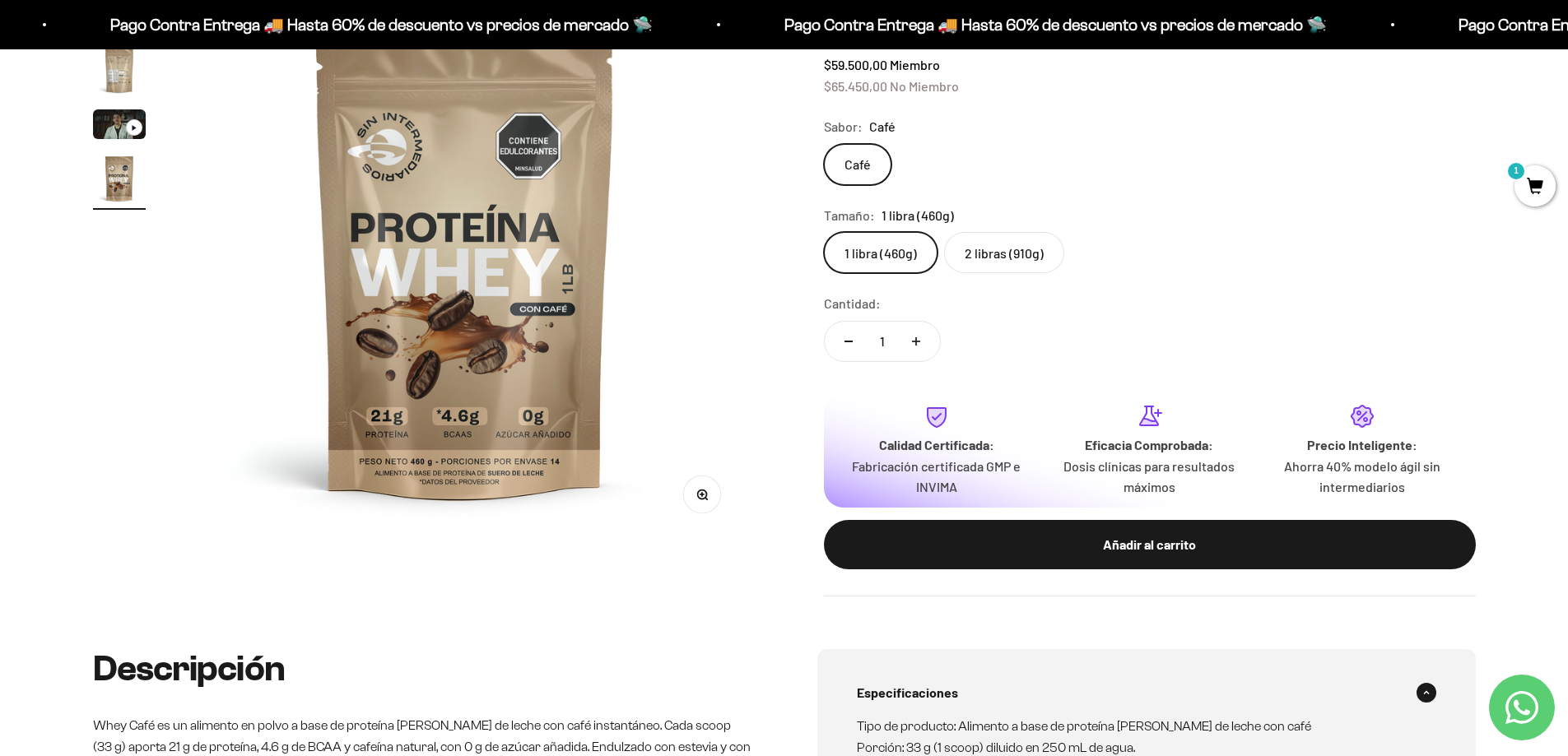
click at [917, 344] on icon "Aumentar cantidad" at bounding box center [917, 341] width 0 height 8
click at [849, 340] on icon "Reducir cantidad" at bounding box center [848, 341] width 8 height 2
type input "1"
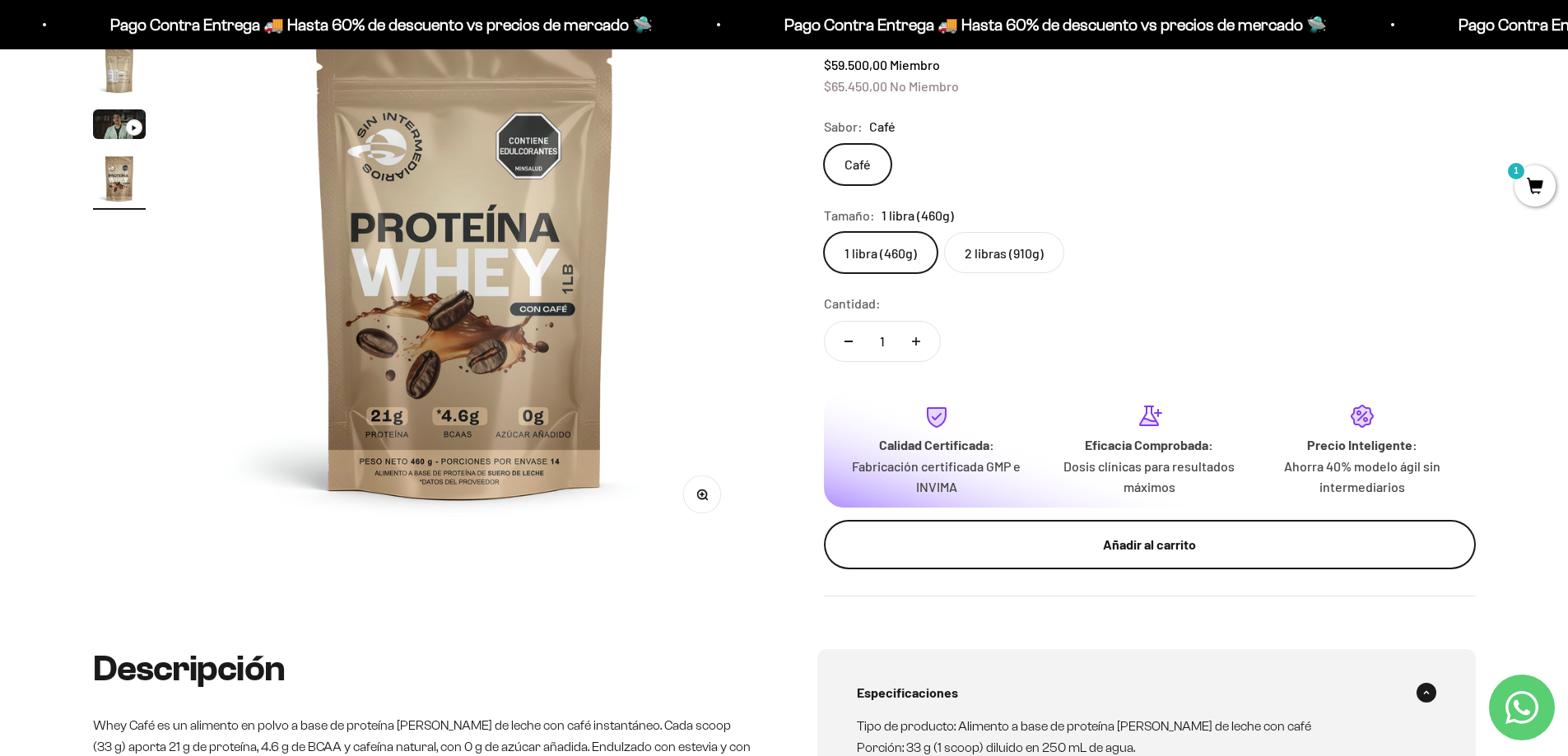
click at [1153, 551] on div "Añadir al carrito" at bounding box center [1149, 544] width 586 height 21
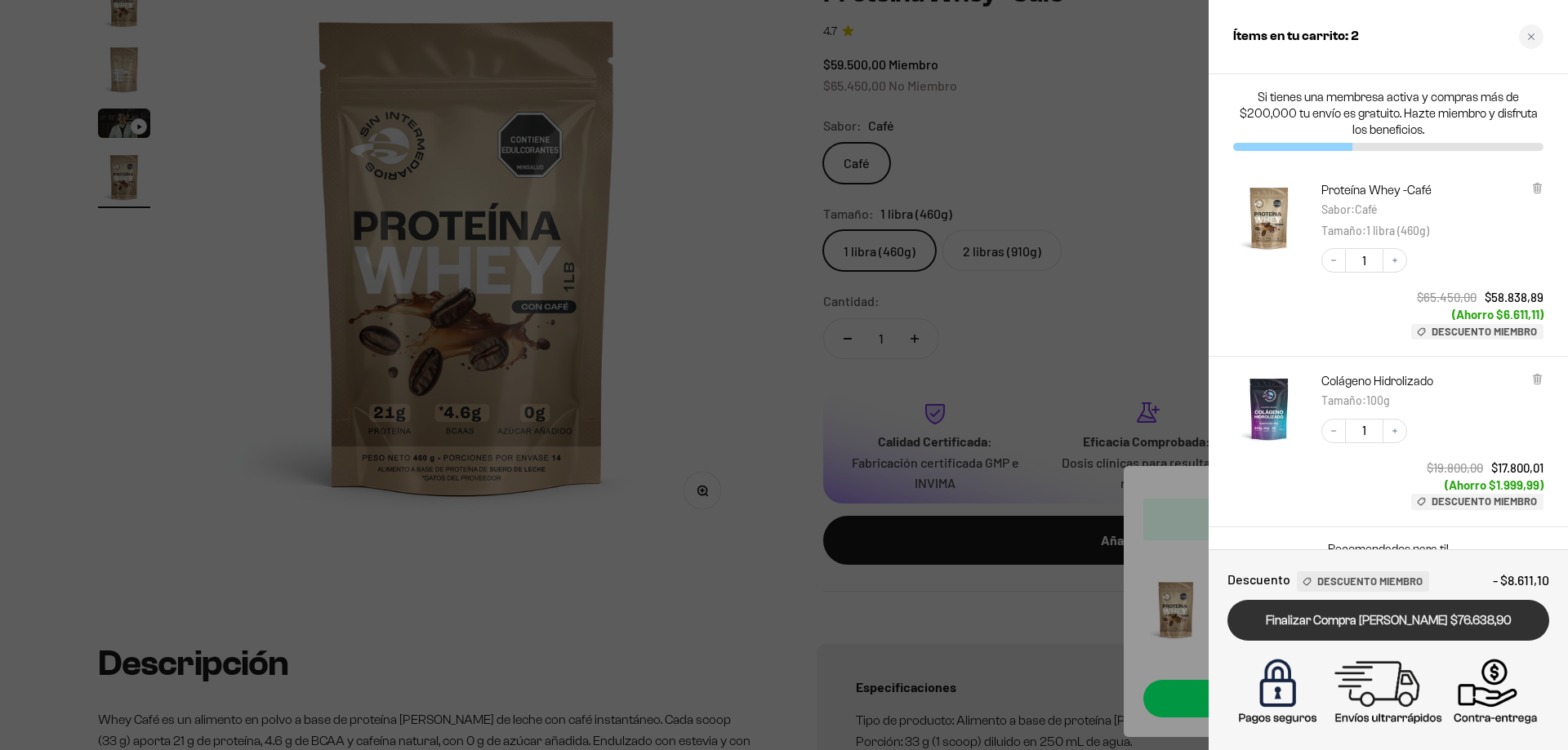
click at [1403, 620] on link "Finalizar Compra [PERSON_NAME] $76.638,90" at bounding box center [1388, 621] width 322 height 42
